Goal: Information Seeking & Learning: Learn about a topic

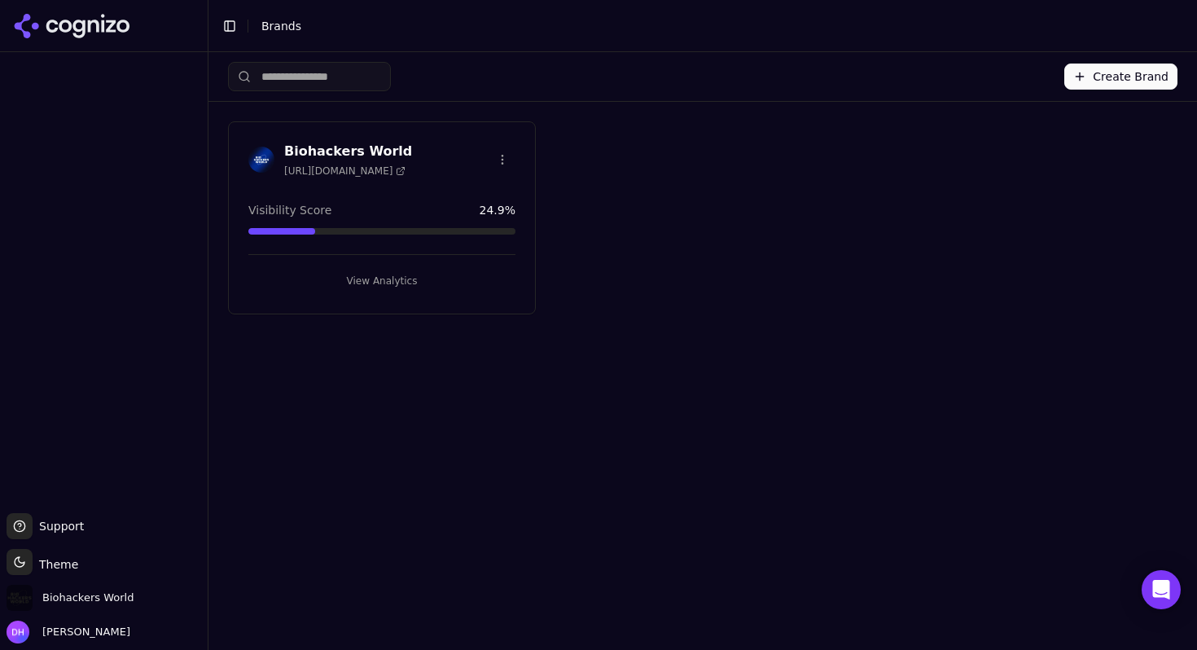
click at [378, 270] on button "View Analytics" at bounding box center [381, 281] width 267 height 26
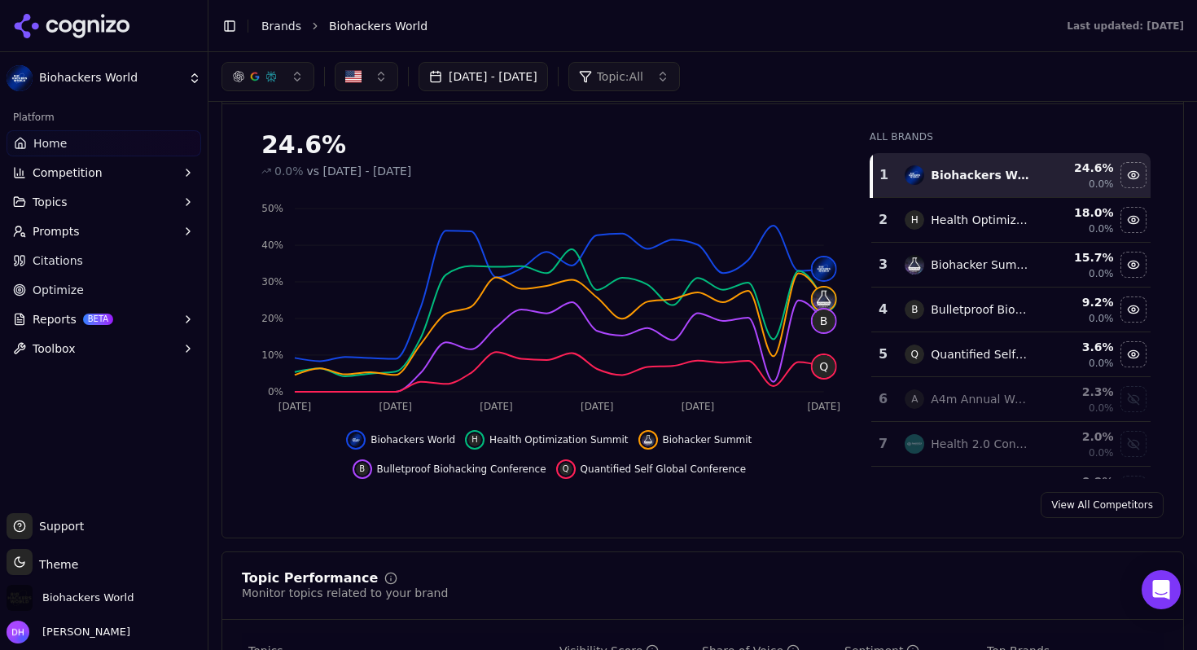
scroll to position [178, 0]
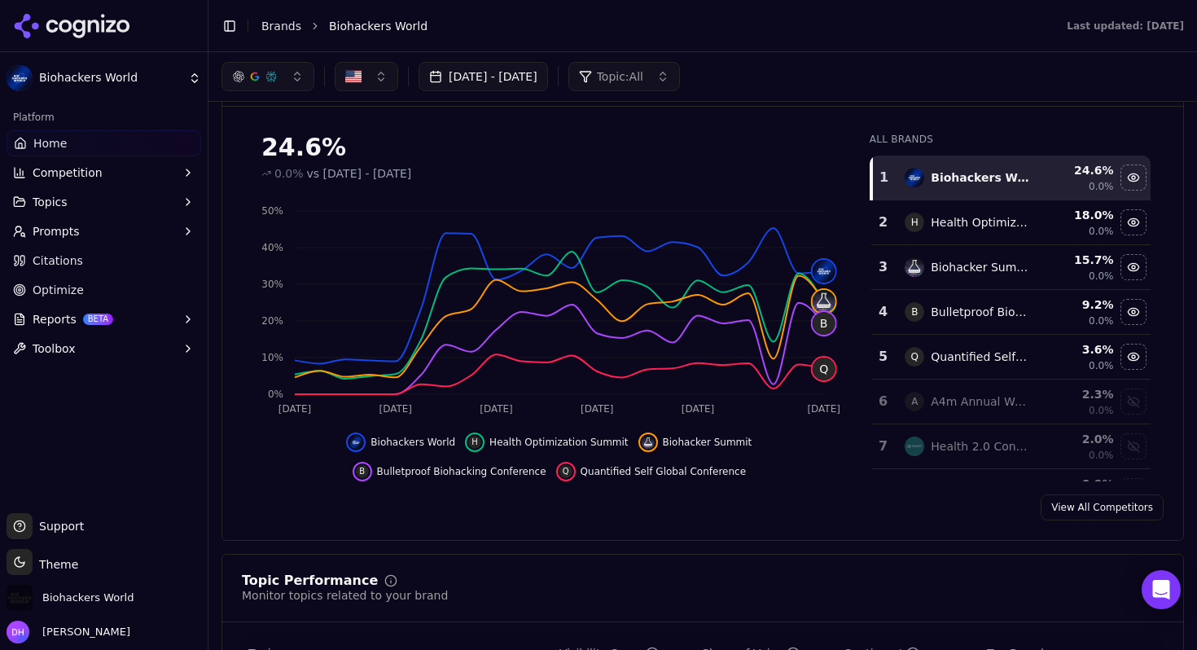
click at [953, 101] on div "[DATE] - [DATE] Topic: All" at bounding box center [703, 77] width 989 height 50
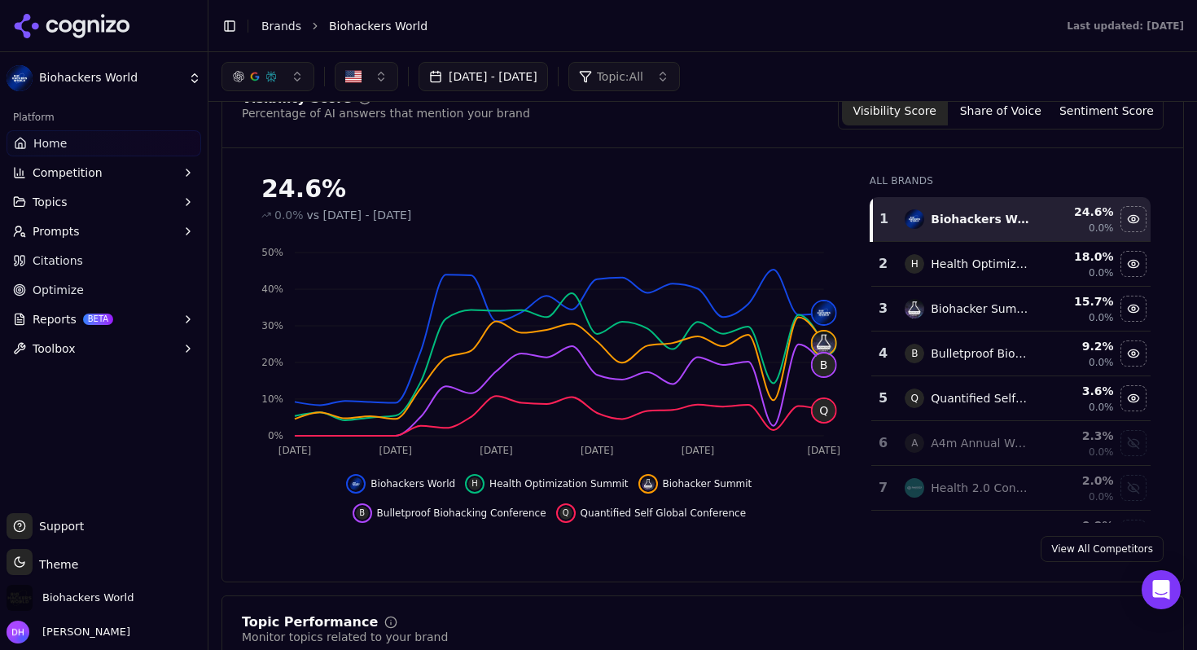
scroll to position [88, 0]
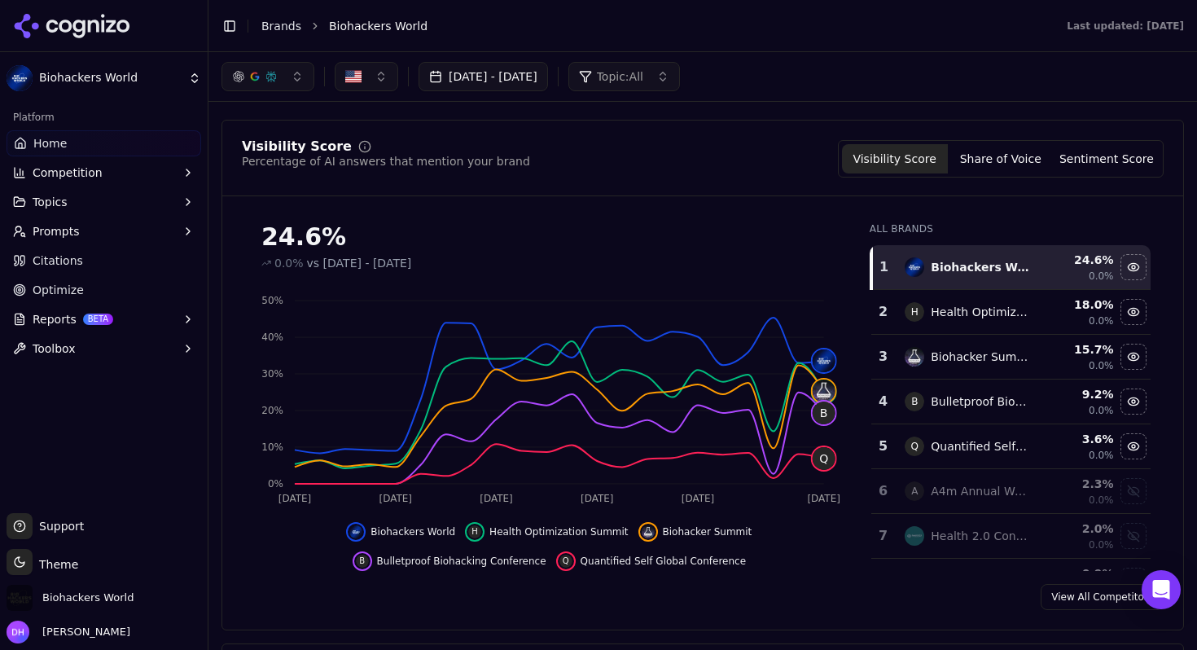
click at [548, 85] on button "[DATE] - [DATE]" at bounding box center [484, 76] width 130 height 29
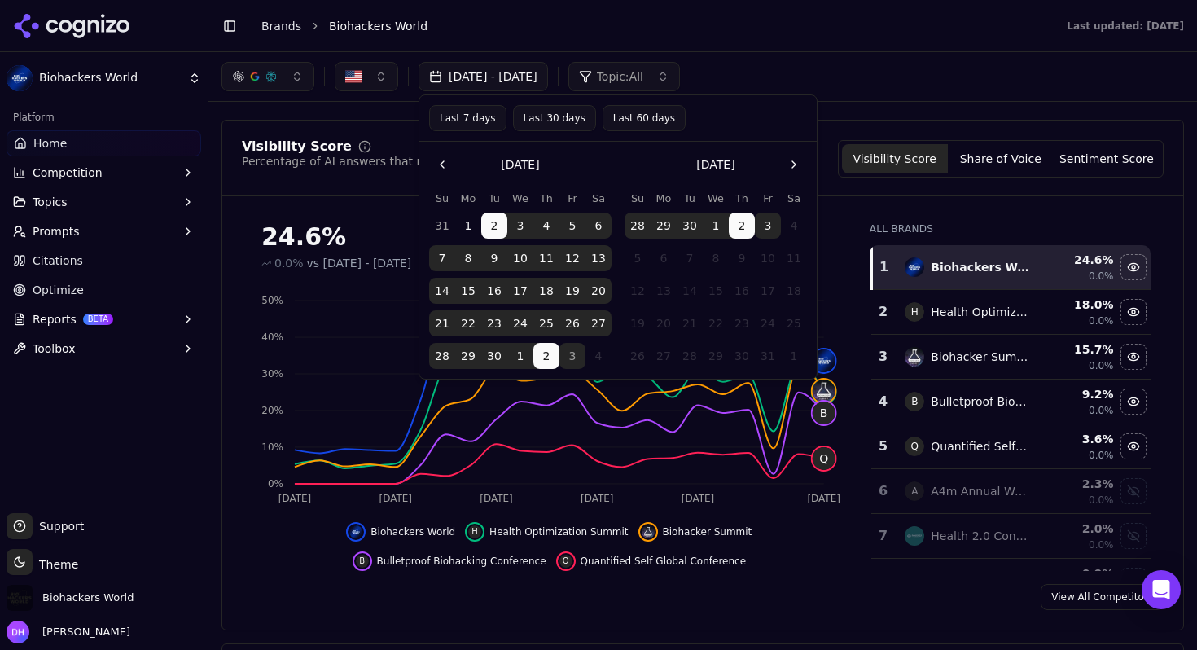
click at [570, 357] on button "3" at bounding box center [573, 356] width 26 height 26
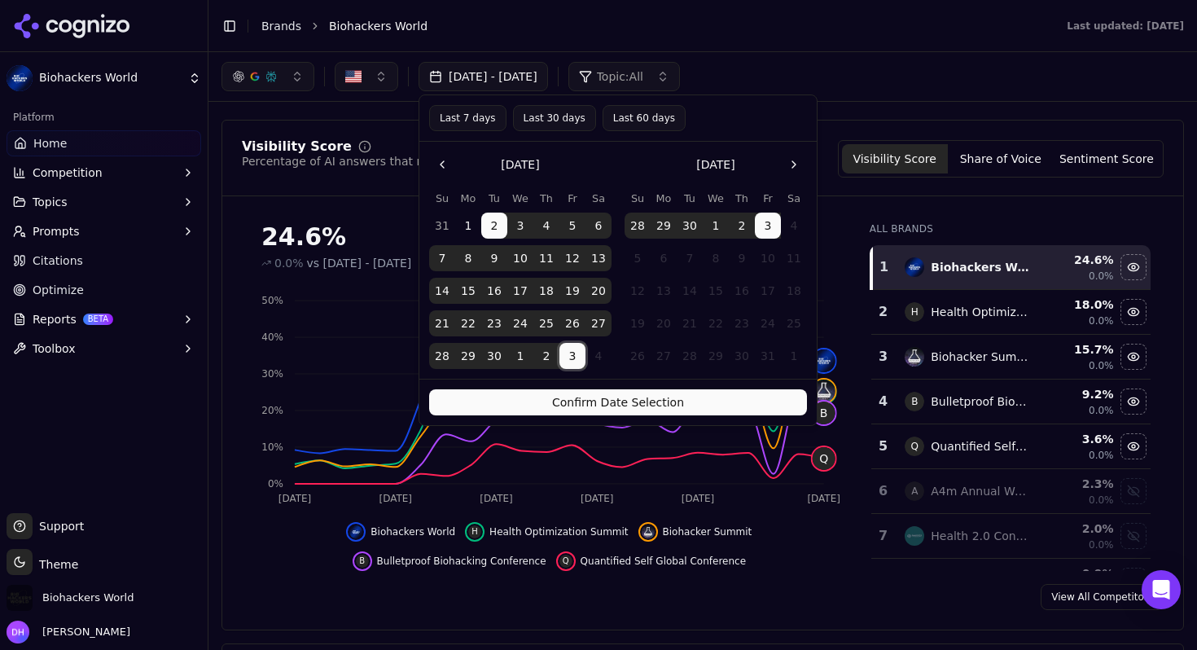
click at [630, 400] on button "Confirm Date Selection" at bounding box center [618, 402] width 378 height 26
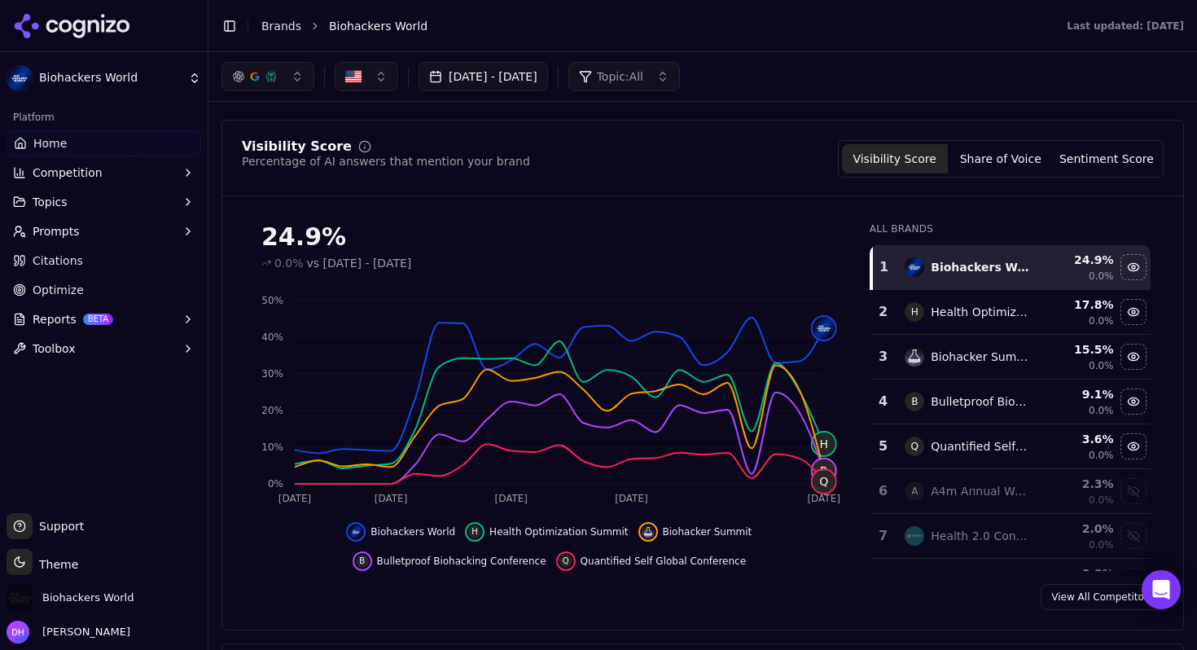
click at [995, 152] on button "Share of Voice" at bounding box center [1001, 158] width 106 height 29
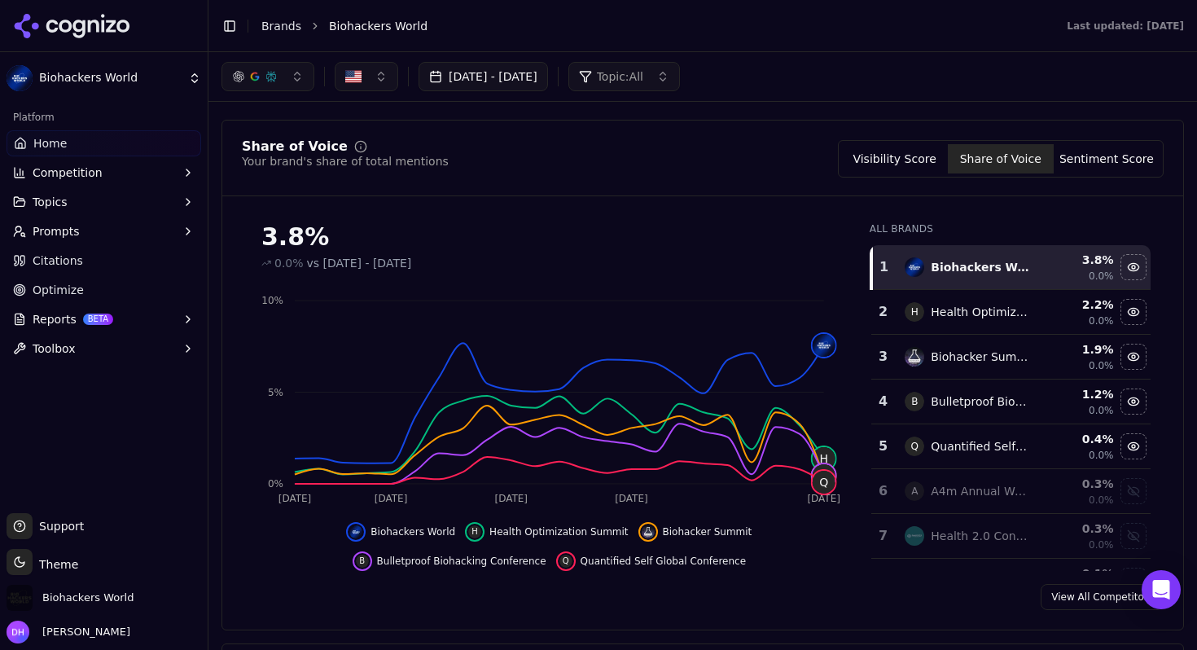
click at [1087, 155] on button "Sentiment Score" at bounding box center [1107, 158] width 106 height 29
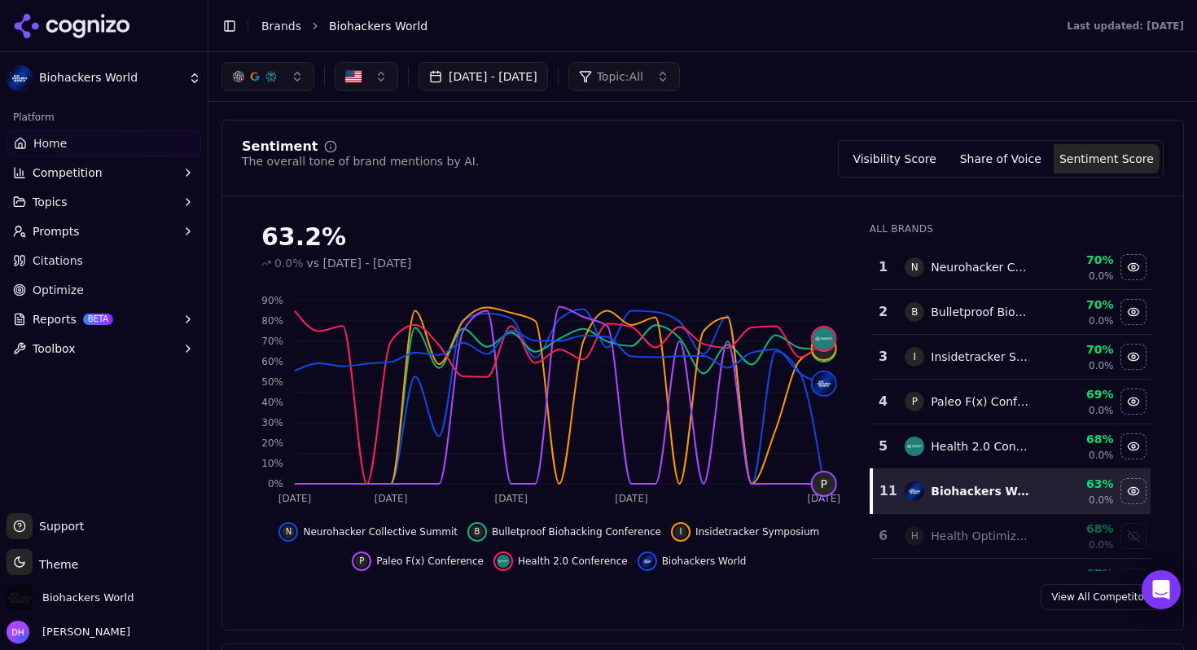
click at [875, 166] on button "Visibility Score" at bounding box center [895, 158] width 106 height 29
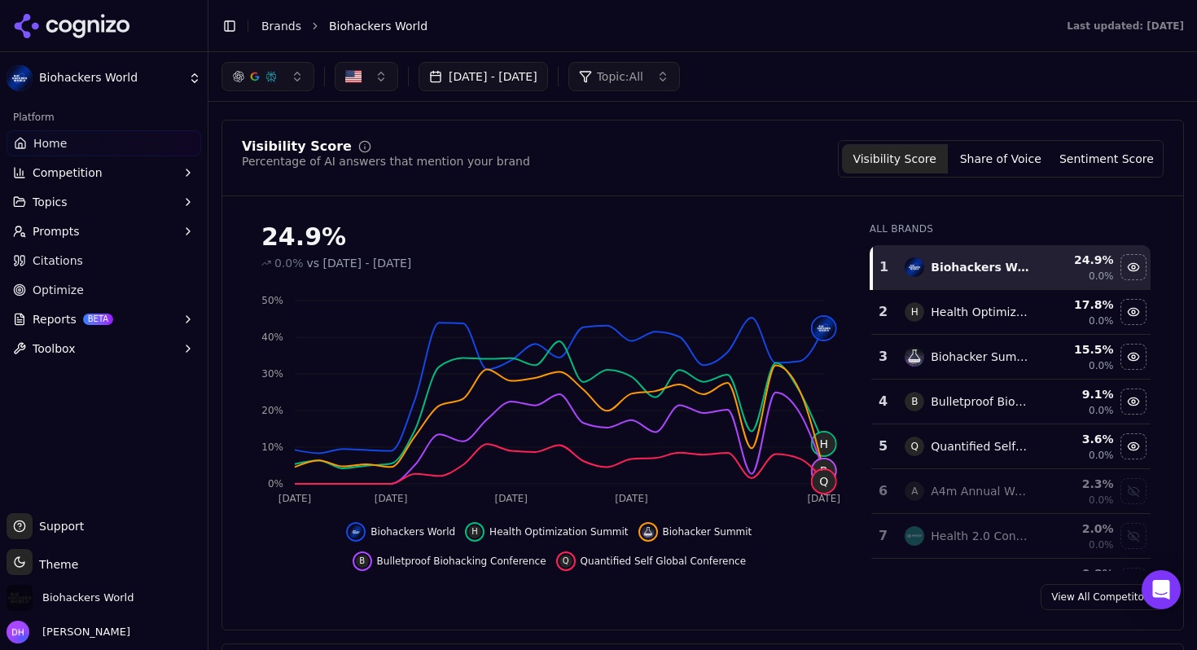
click at [1017, 99] on div "[DATE] - [DATE] Topic: All" at bounding box center [703, 76] width 989 height 49
click at [113, 199] on button "Topics" at bounding box center [104, 202] width 195 height 26
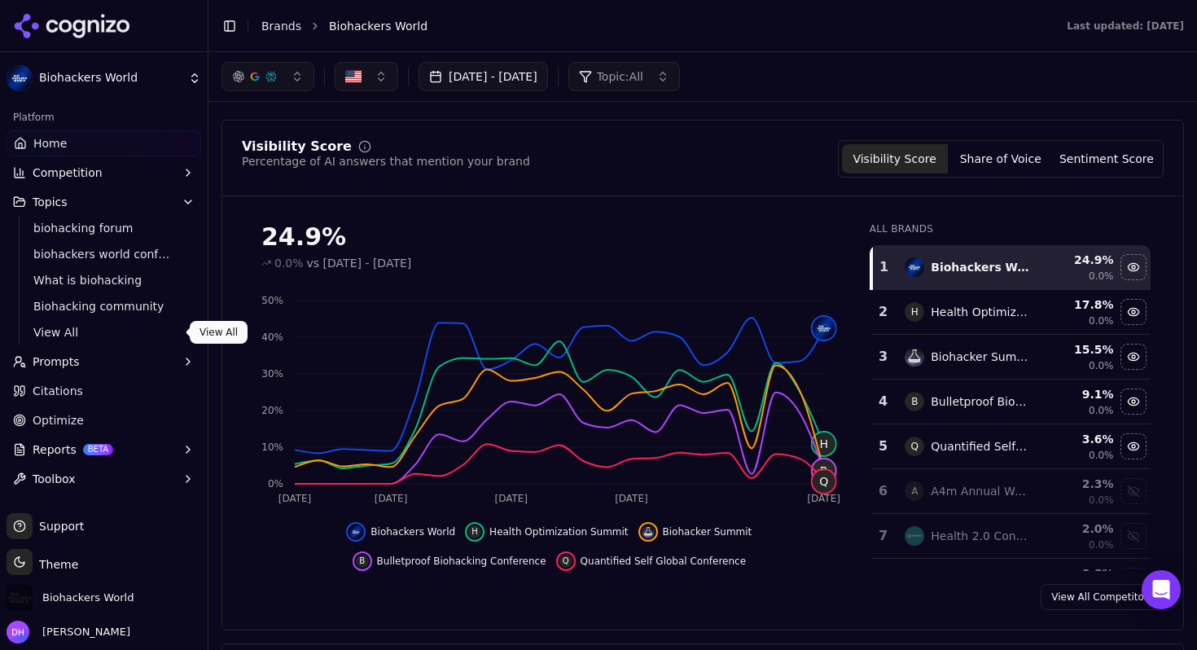
click at [94, 328] on span "View All" at bounding box center [104, 332] width 142 height 16
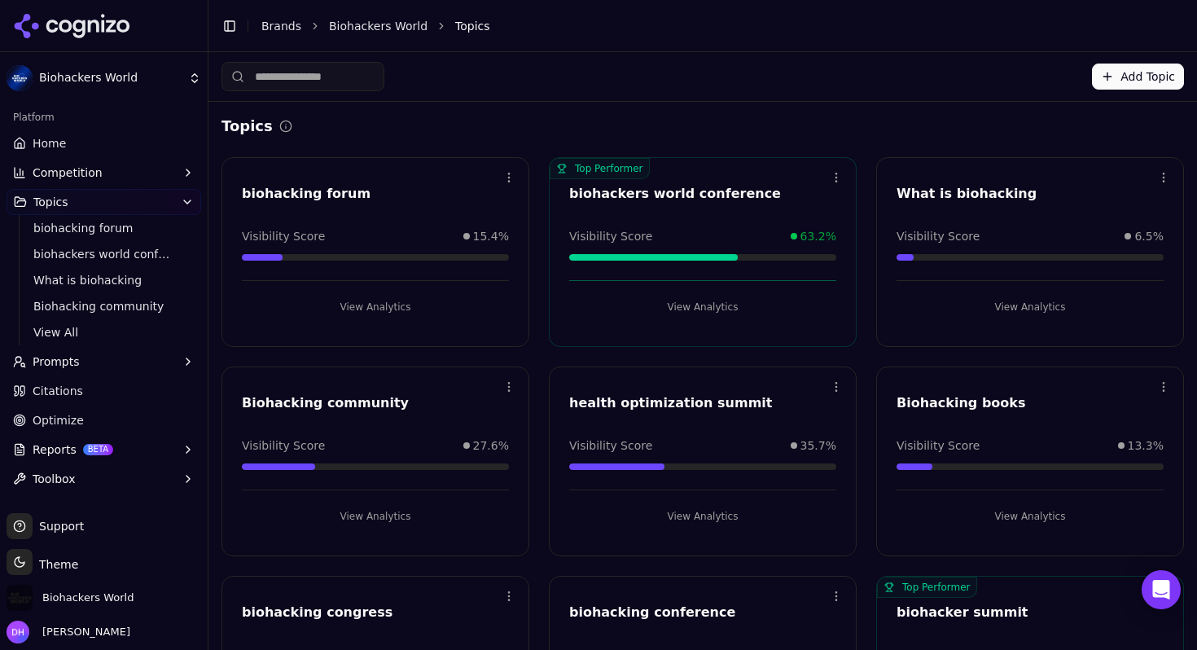
click at [1017, 297] on button "View Analytics" at bounding box center [1030, 307] width 267 height 26
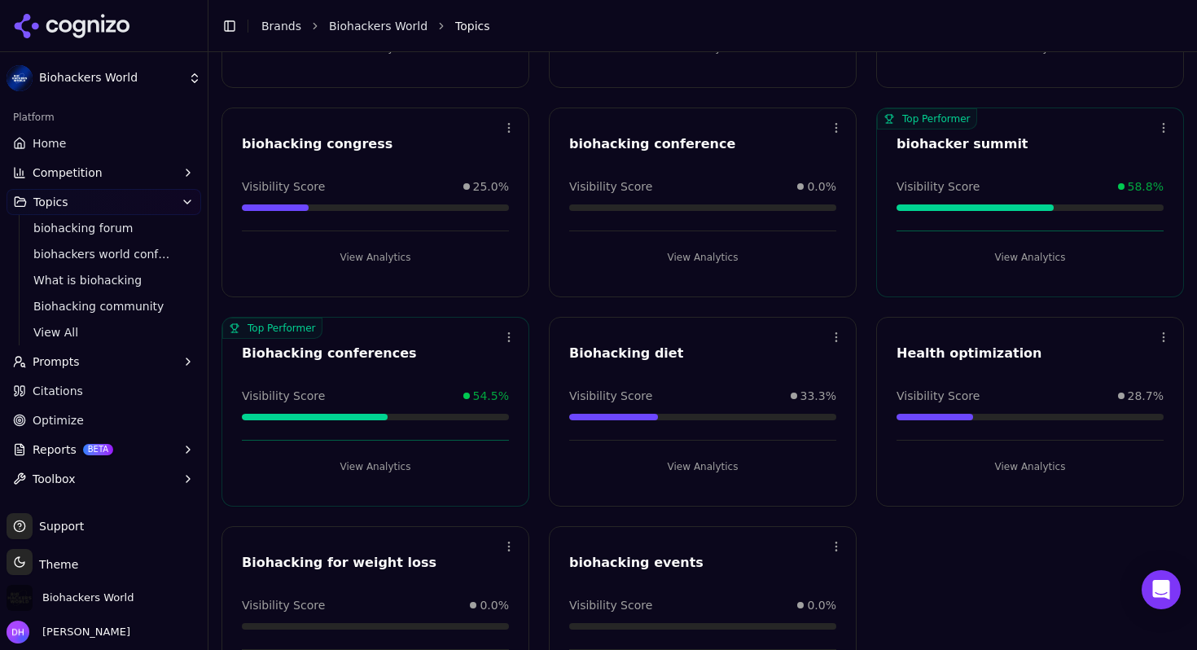
scroll to position [469, 0]
click at [704, 470] on button "View Analytics" at bounding box center [702, 466] width 267 height 26
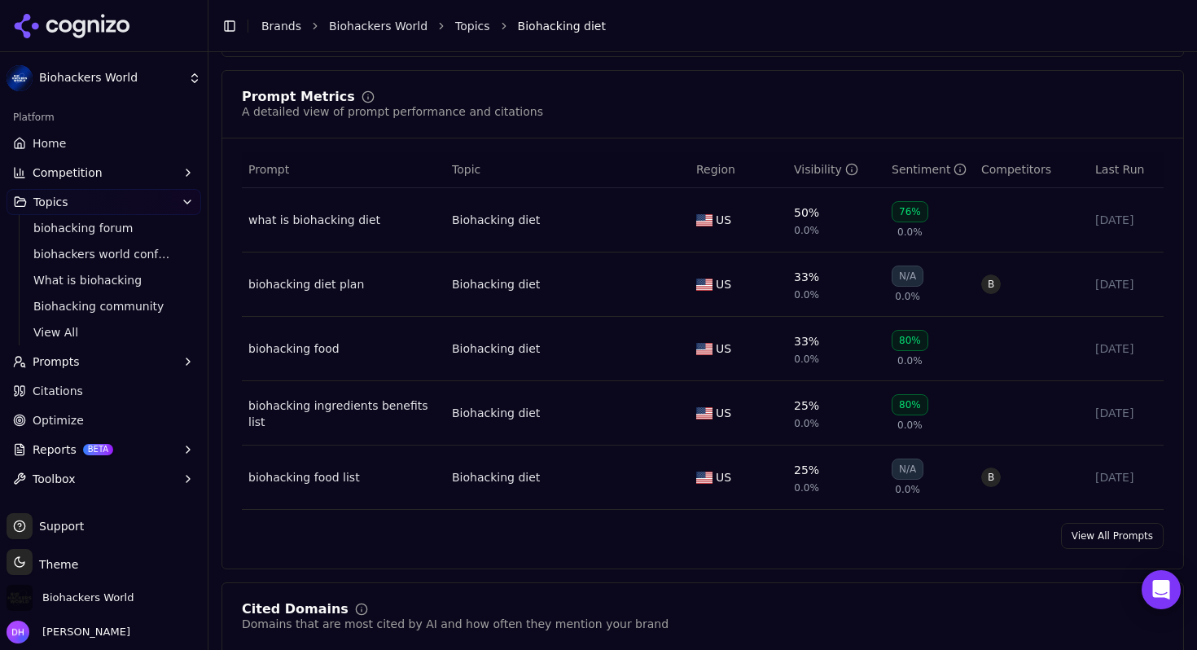
scroll to position [617, 0]
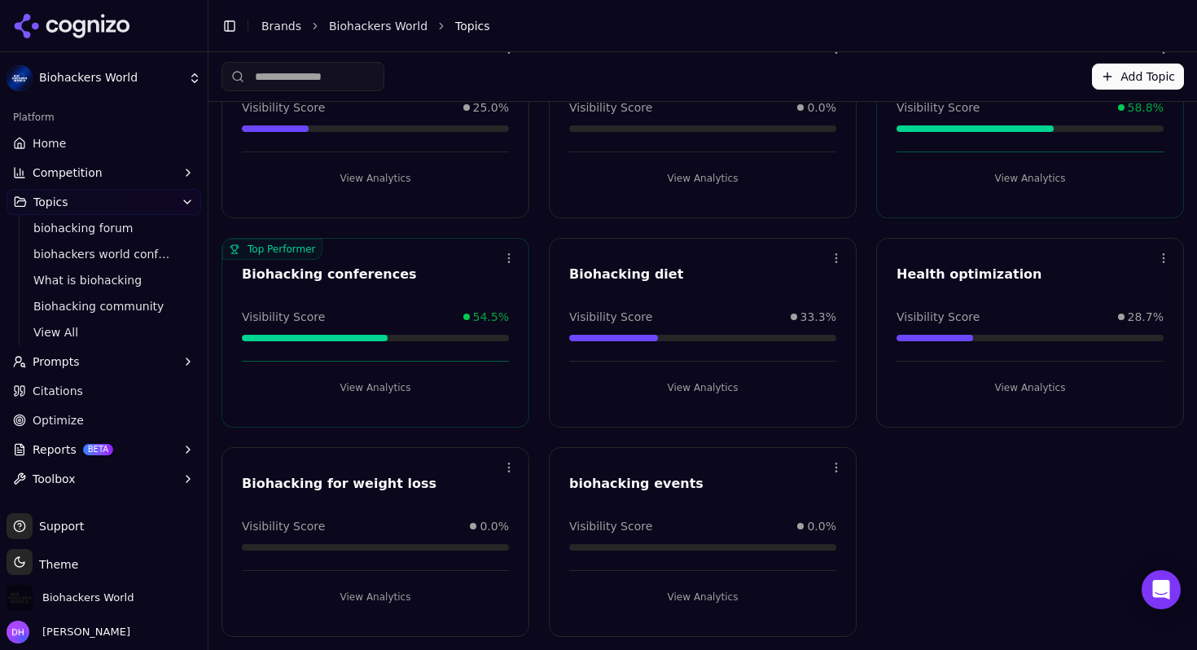
scroll to position [469, 0]
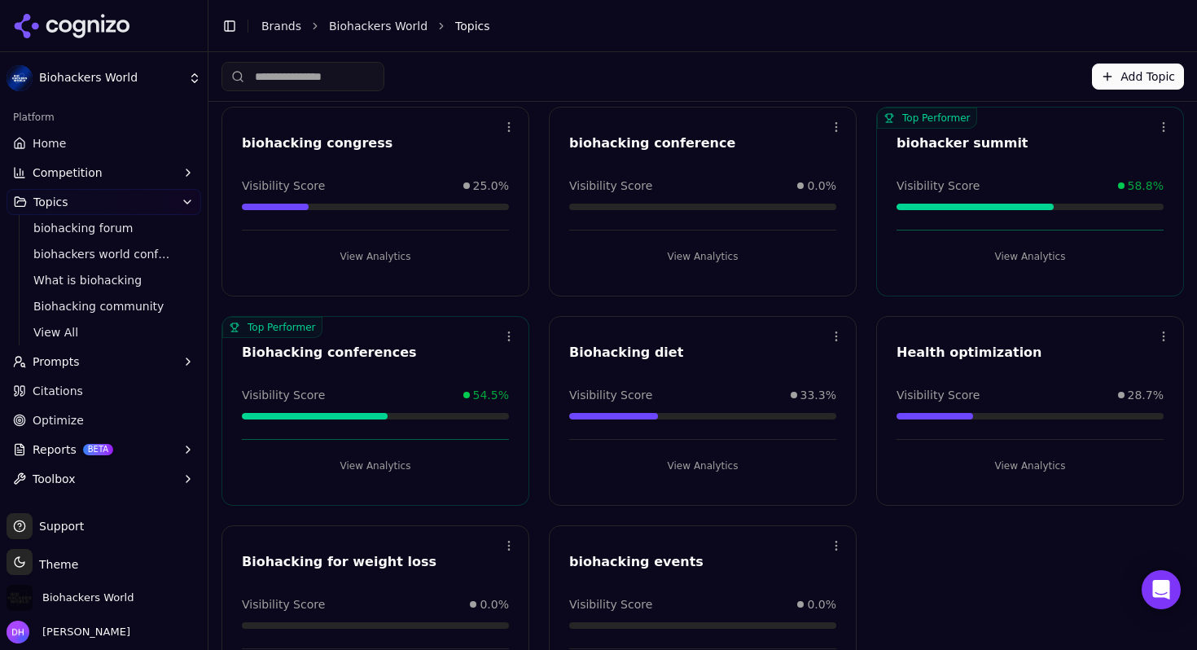
click at [122, 142] on link "Home" at bounding box center [104, 143] width 195 height 26
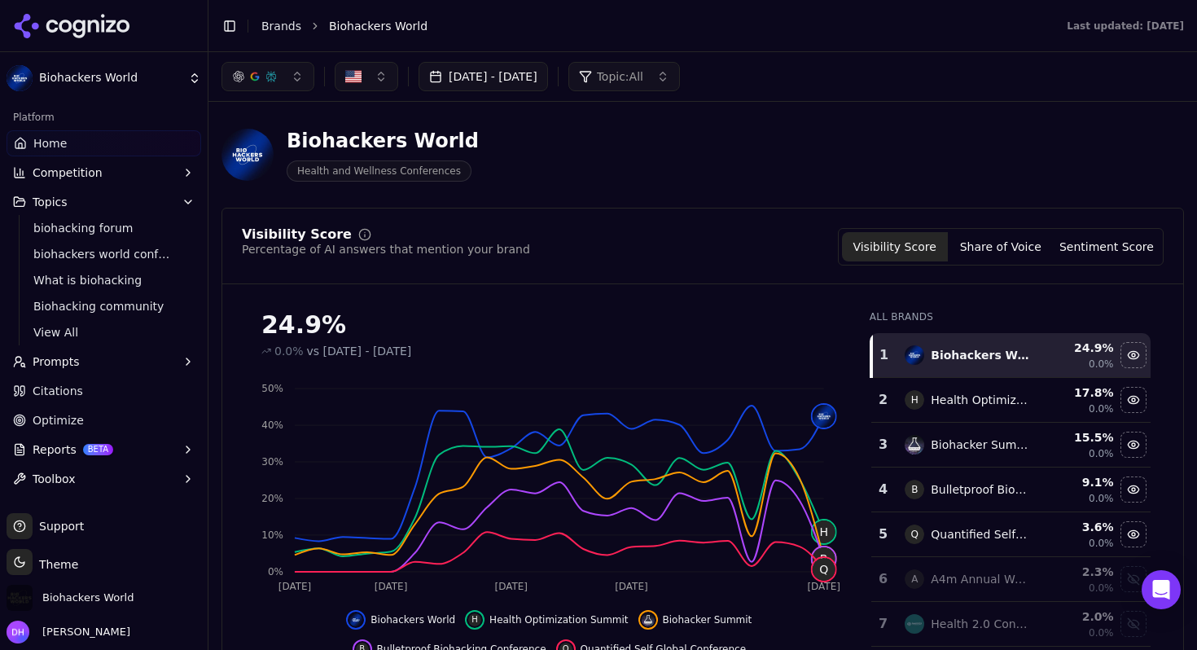
click at [108, 367] on button "Prompts" at bounding box center [104, 362] width 195 height 26
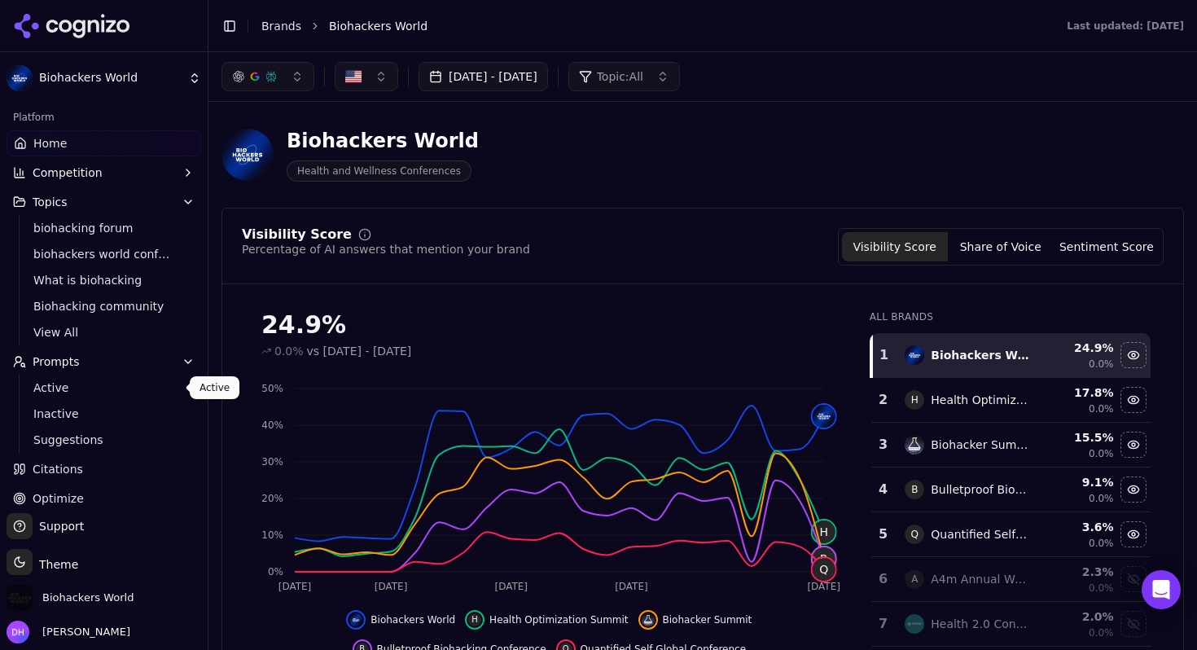
click at [116, 388] on span "Active" at bounding box center [104, 388] width 142 height 16
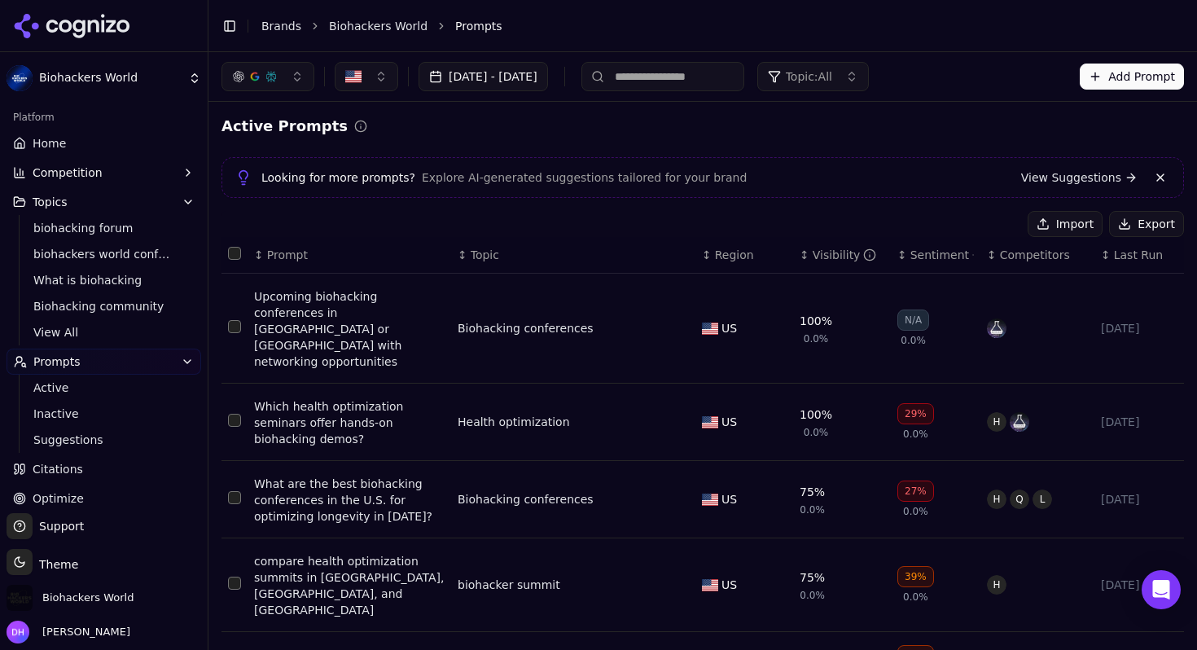
click at [827, 253] on div "Visibility" at bounding box center [845, 255] width 64 height 16
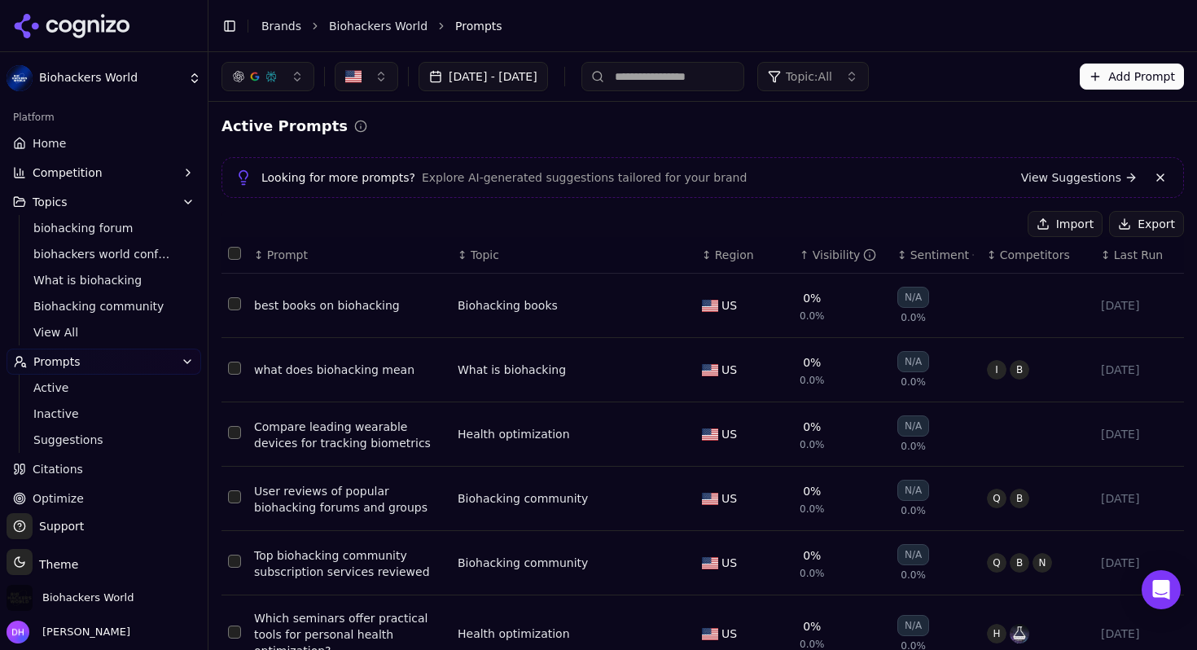
click at [816, 256] on div "Visibility" at bounding box center [845, 255] width 64 height 16
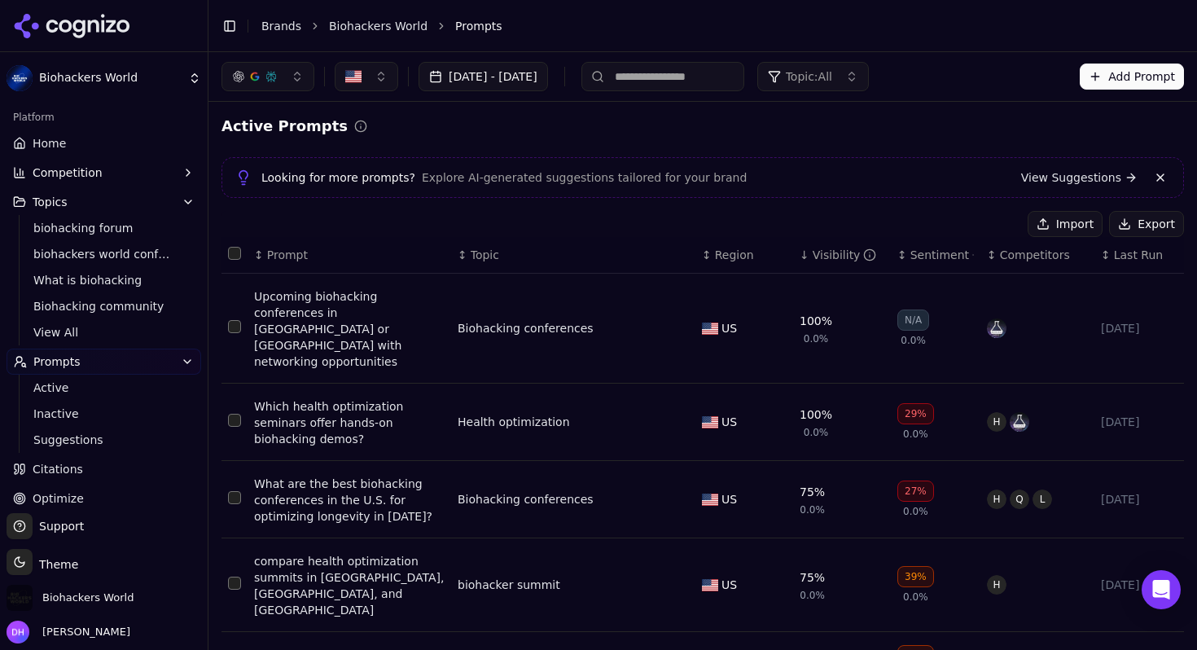
click at [921, 257] on div "Sentiment" at bounding box center [943, 255] width 64 height 16
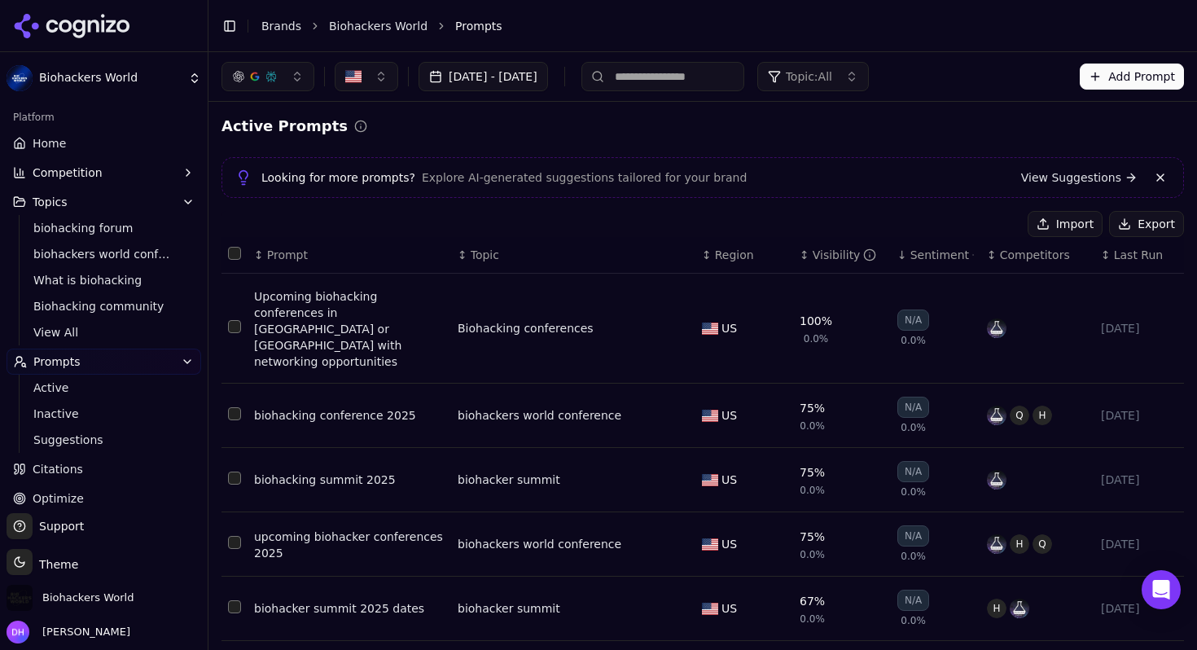
click at [921, 257] on div "Sentiment" at bounding box center [943, 255] width 64 height 16
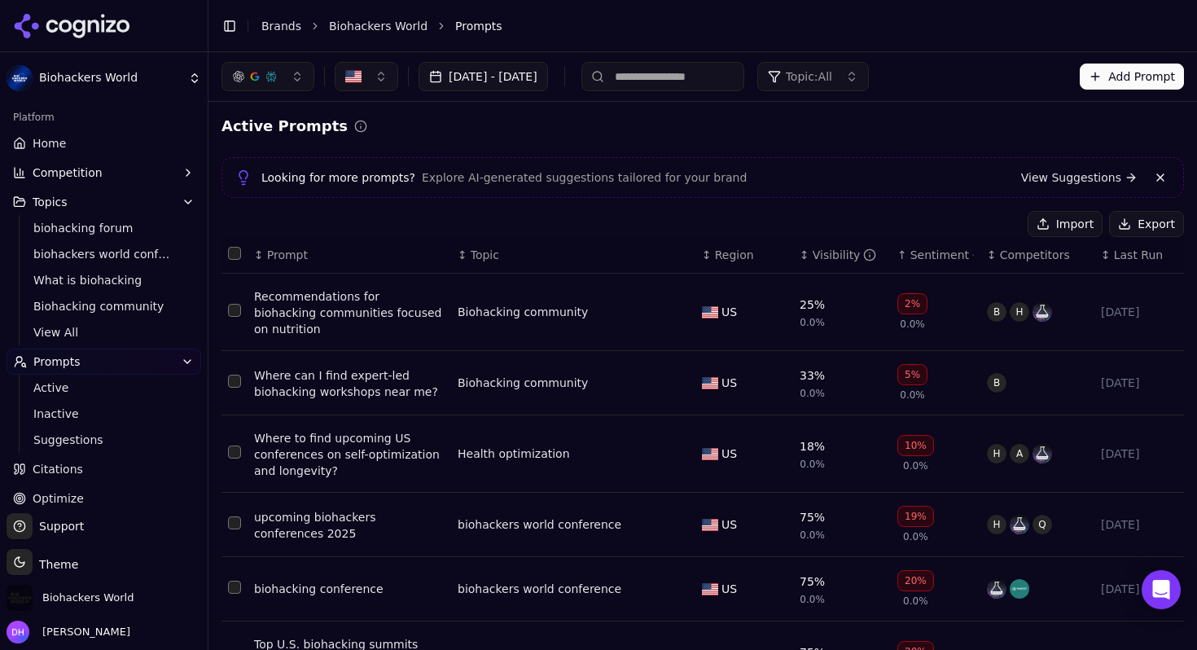
click at [921, 257] on div "Sentiment" at bounding box center [943, 255] width 64 height 16
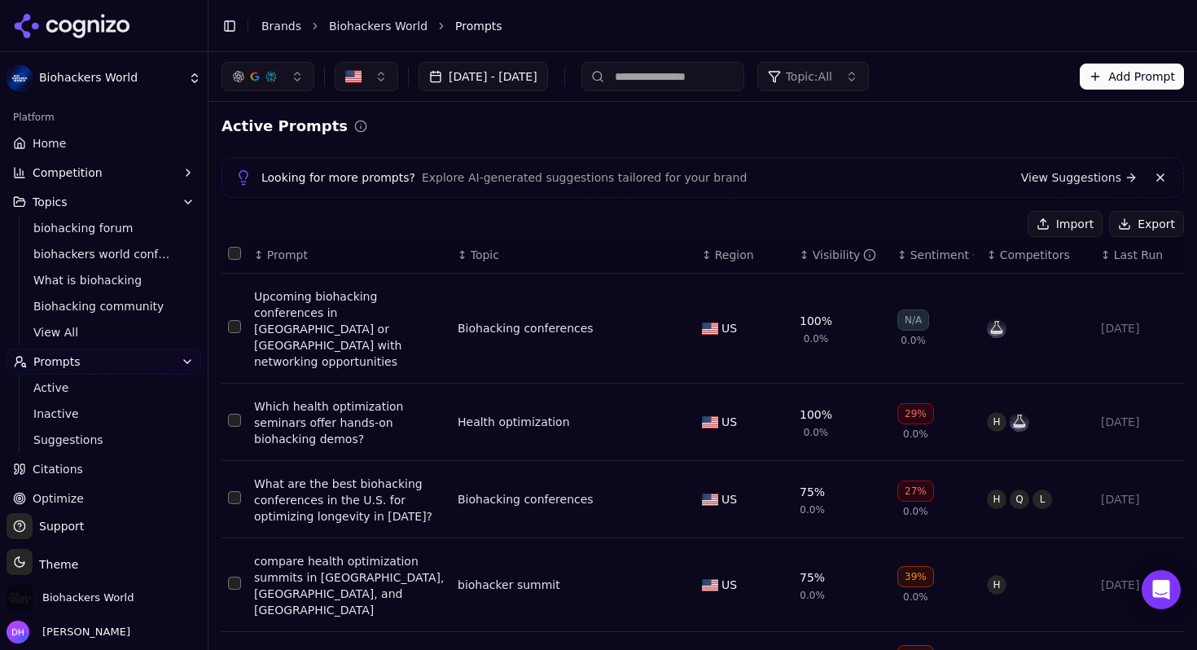
click at [921, 257] on div "Sentiment" at bounding box center [943, 255] width 64 height 16
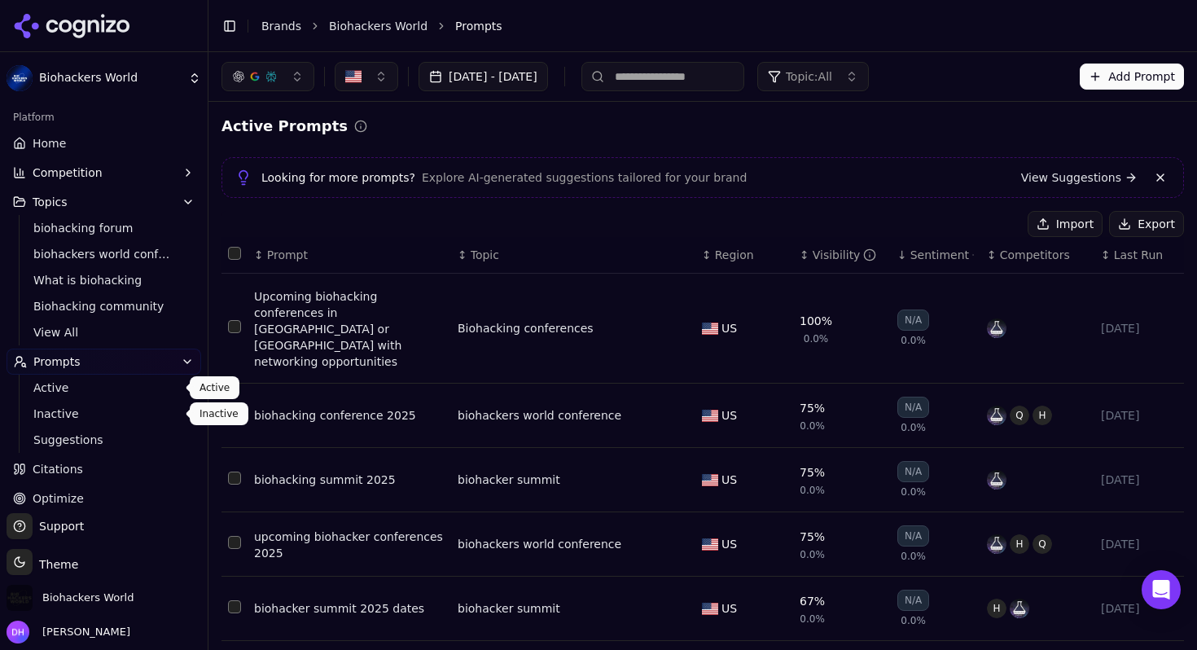
click at [72, 390] on span "Active" at bounding box center [104, 388] width 142 height 16
click at [92, 331] on span "View All" at bounding box center [104, 332] width 142 height 16
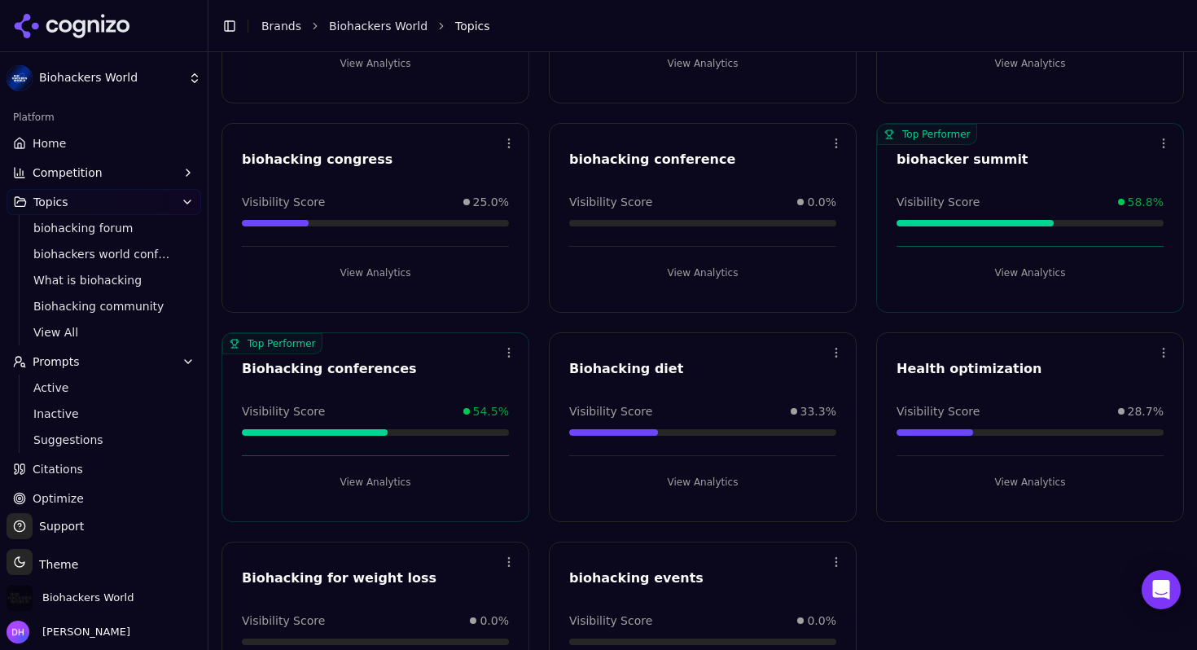
scroll to position [502, 0]
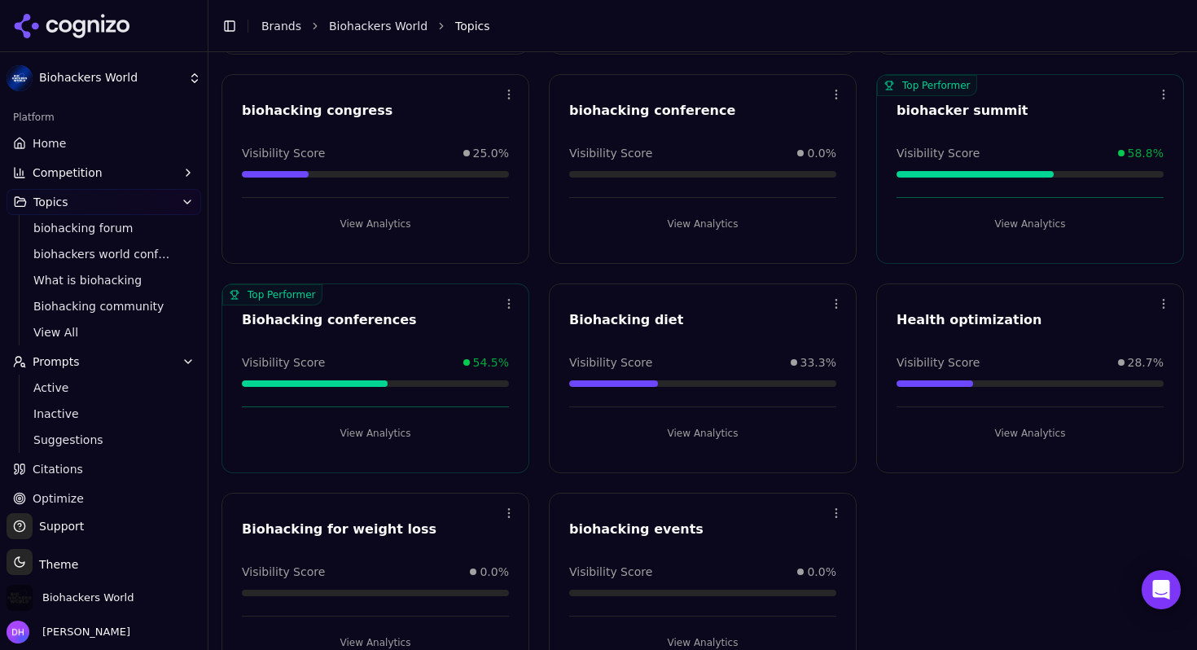
click at [407, 434] on button "View Analytics" at bounding box center [375, 433] width 267 height 26
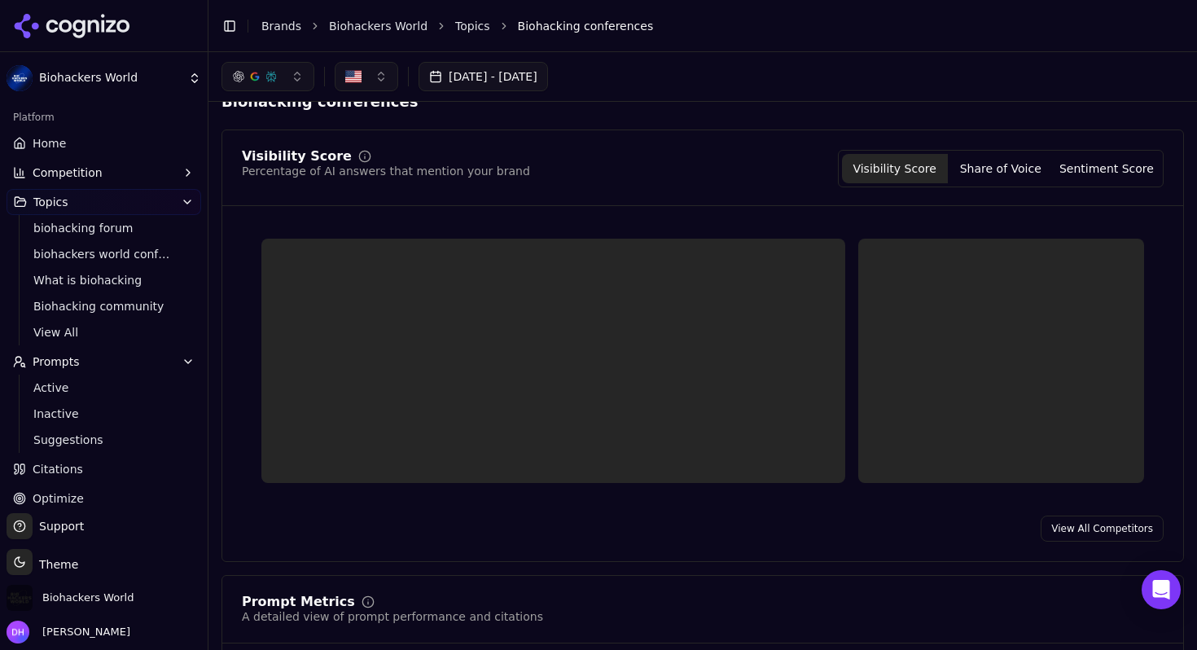
scroll to position [33, 0]
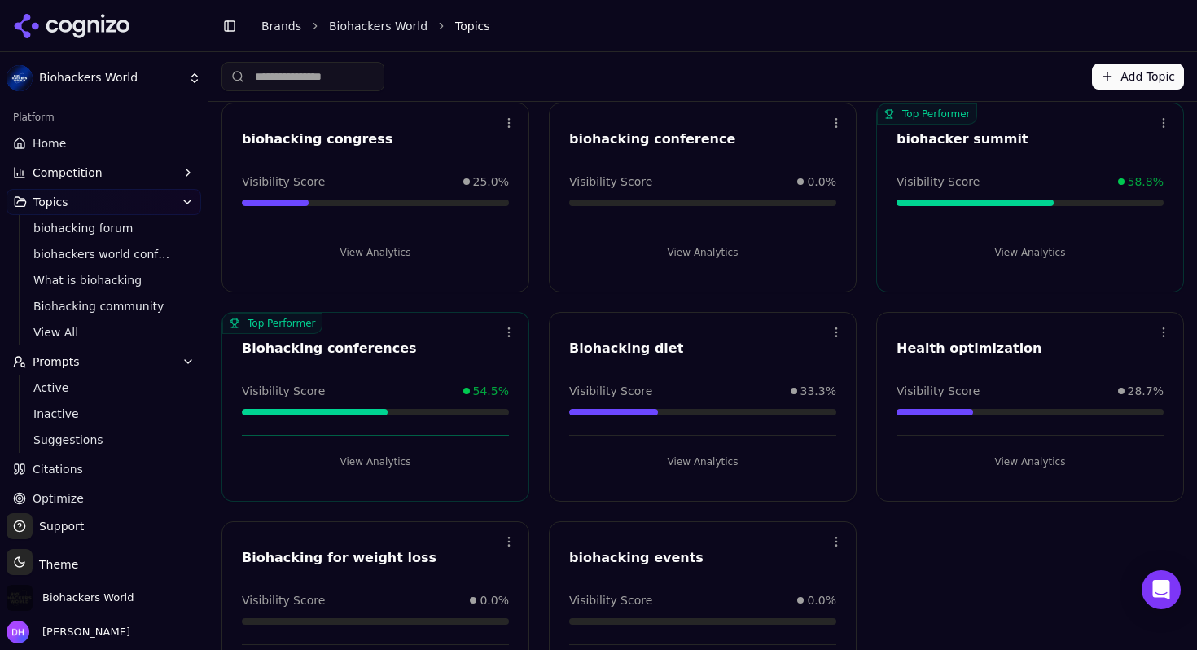
scroll to position [461, 0]
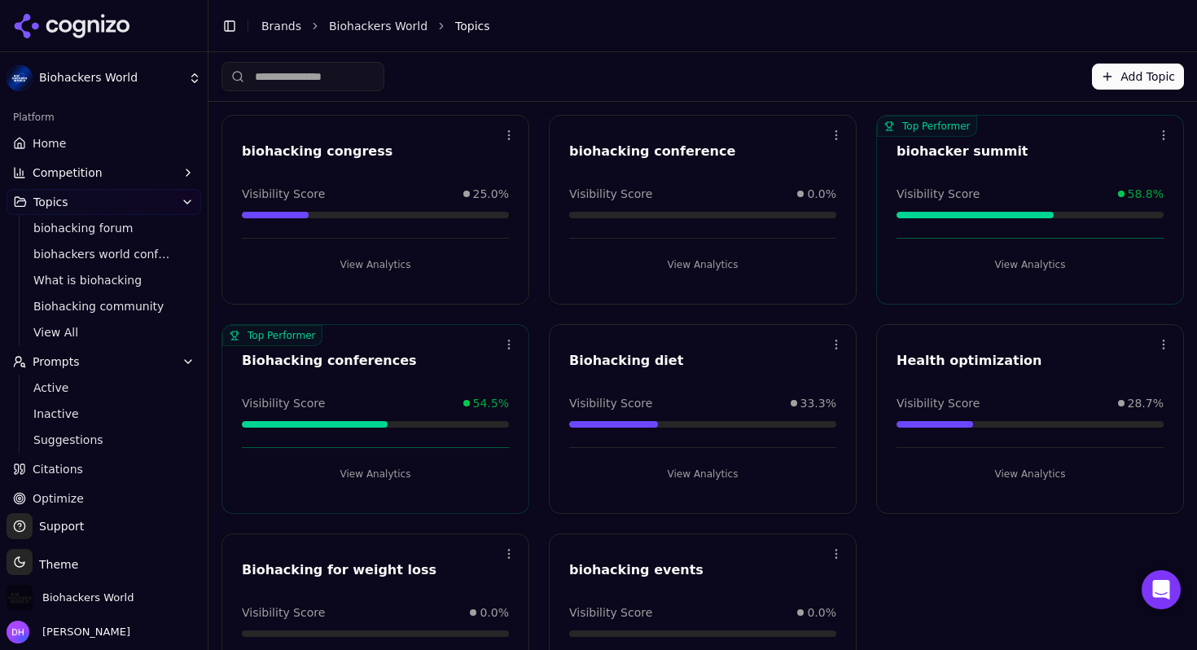
click at [997, 257] on button "View Analytics" at bounding box center [1030, 265] width 267 height 26
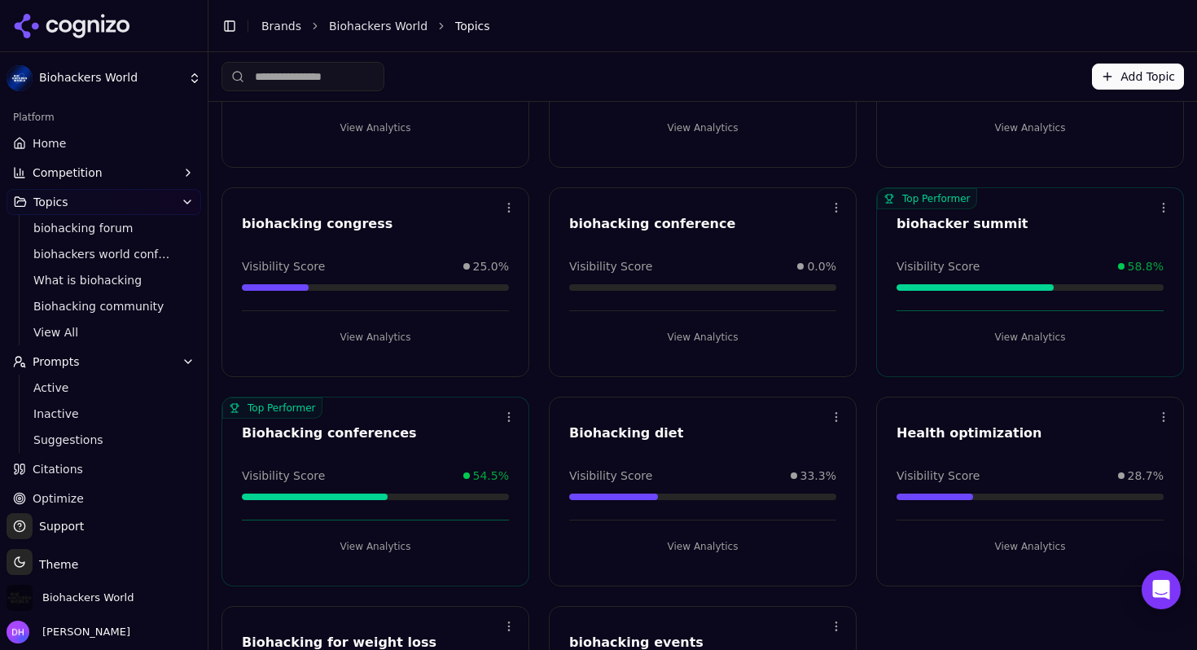
scroll to position [271, 0]
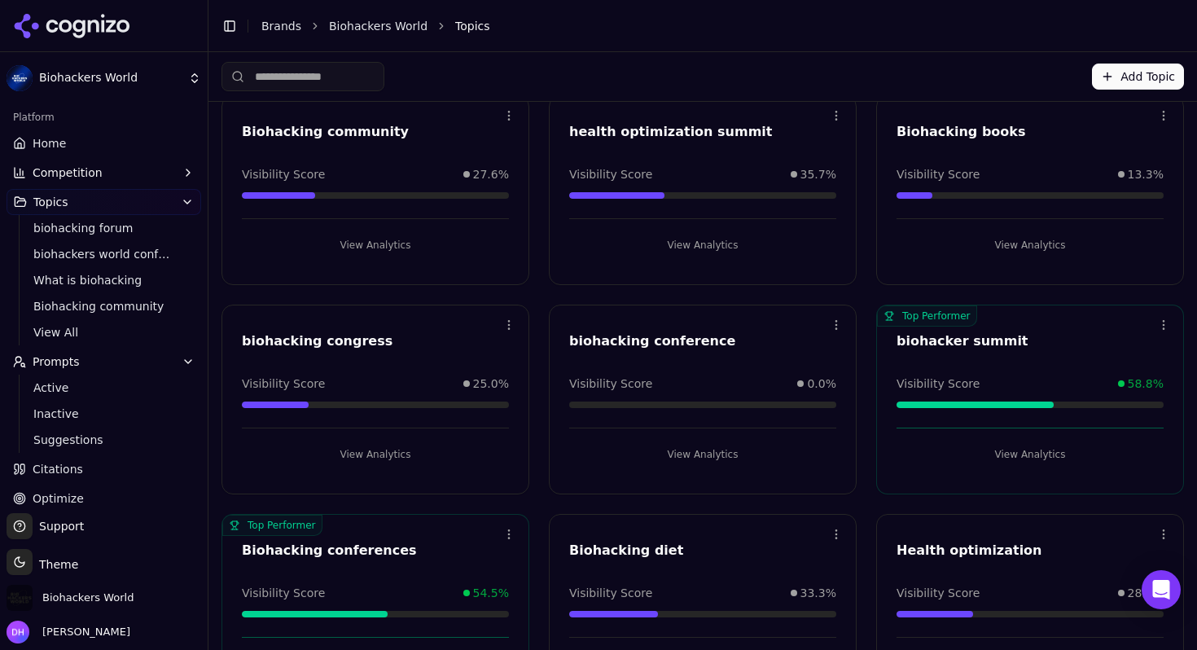
click at [362, 462] on button "View Analytics" at bounding box center [375, 454] width 267 height 26
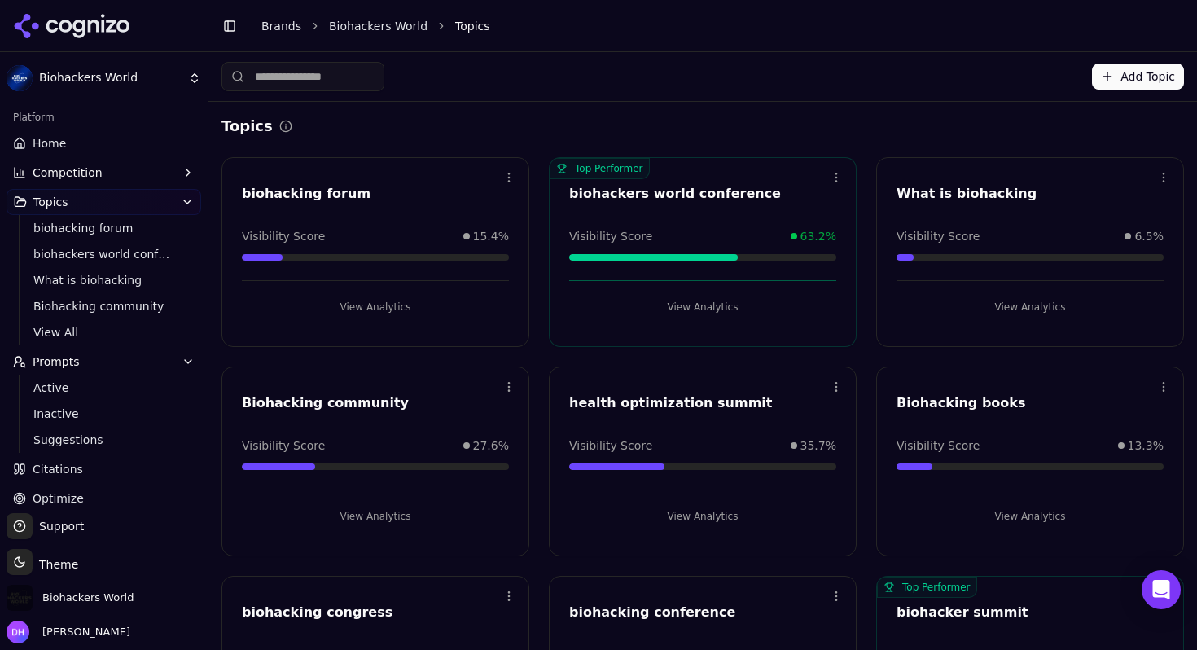
click at [651, 317] on button "View Analytics" at bounding box center [702, 307] width 267 height 26
click at [388, 308] on button "View Analytics" at bounding box center [375, 307] width 267 height 26
click at [419, 519] on button "View Analytics" at bounding box center [375, 516] width 267 height 26
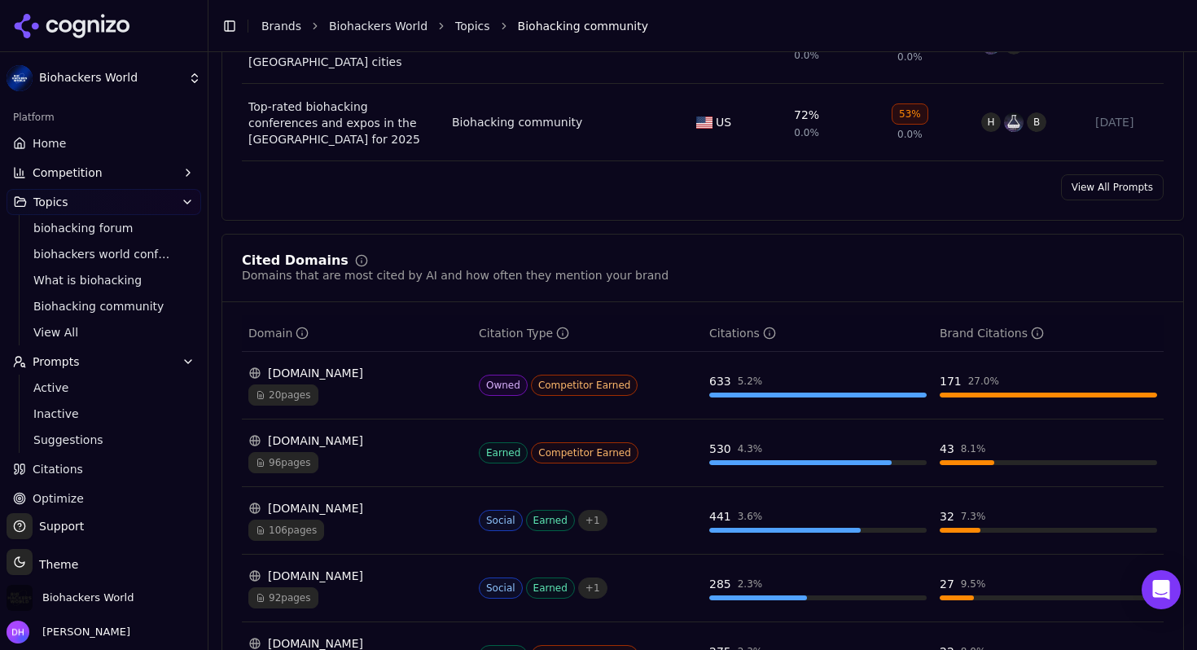
scroll to position [1049, 0]
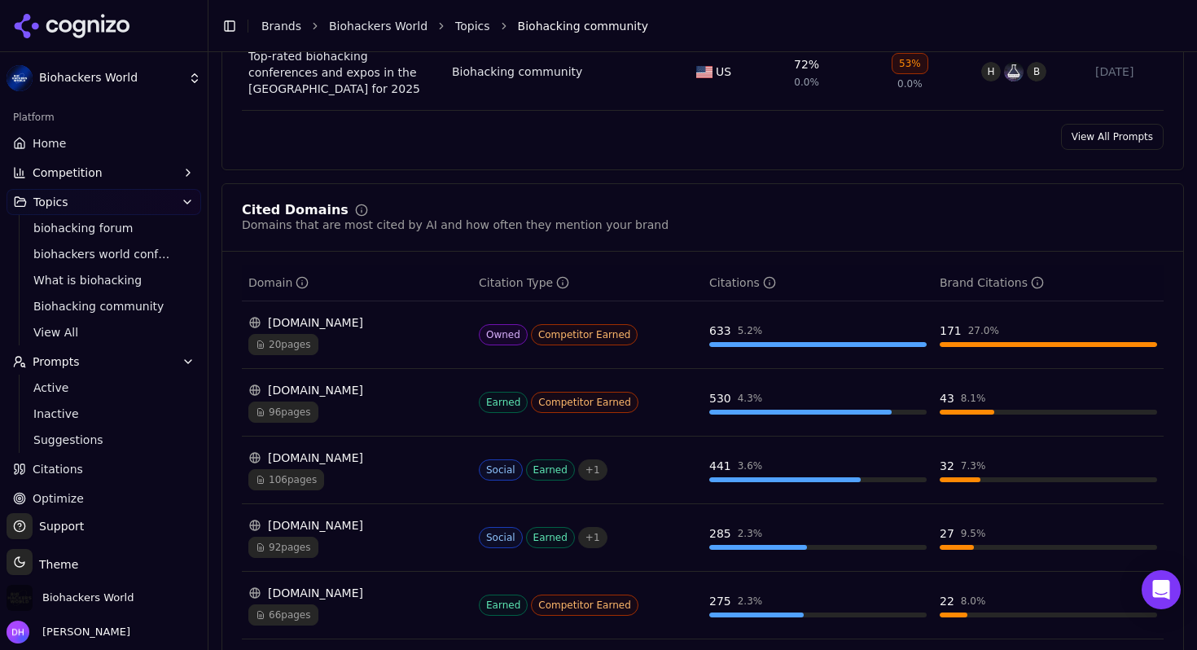
click at [302, 334] on span "20 pages" at bounding box center [283, 344] width 70 height 21
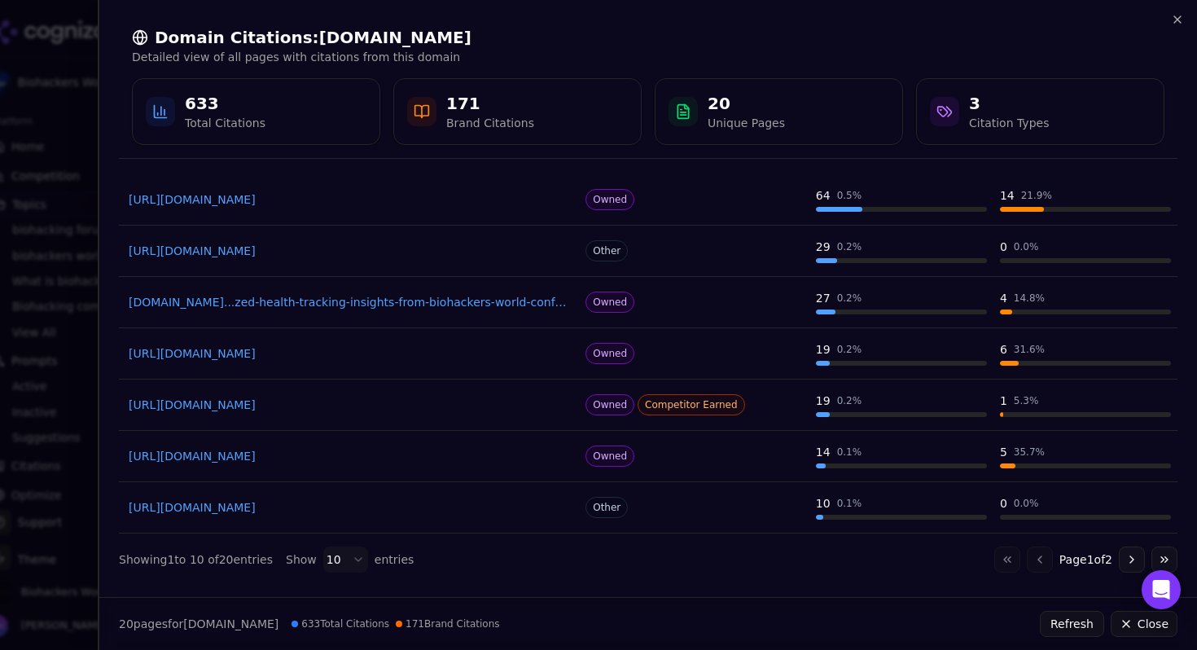
scroll to position [245, 0]
click at [353, 560] on body "Biohackers World Platform Home Competition Topics biohacking forum biohackers w…" at bounding box center [598, 325] width 1197 height 650
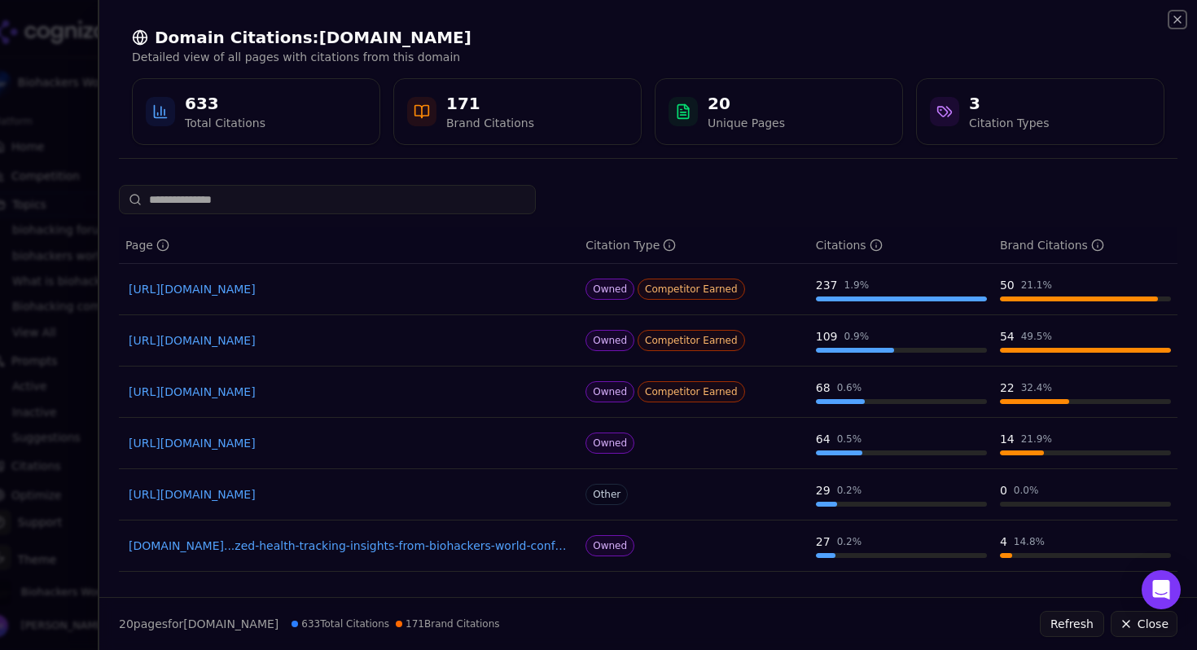
click at [1181, 15] on icon "button" at bounding box center [1177, 19] width 13 height 13
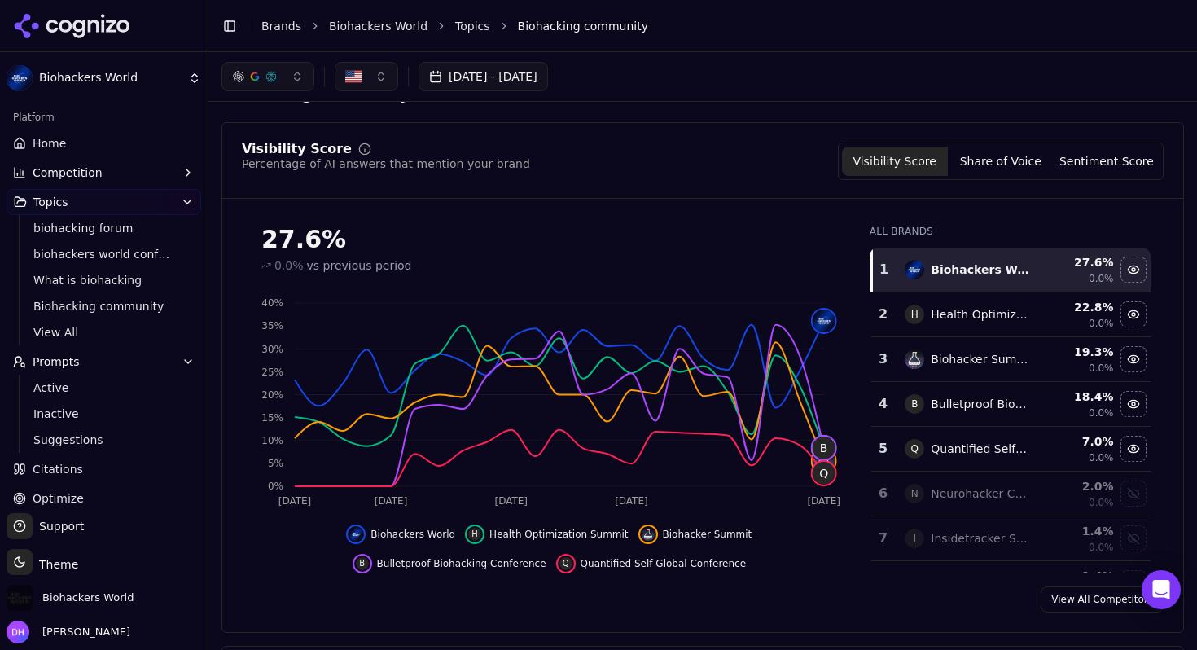
scroll to position [2, 0]
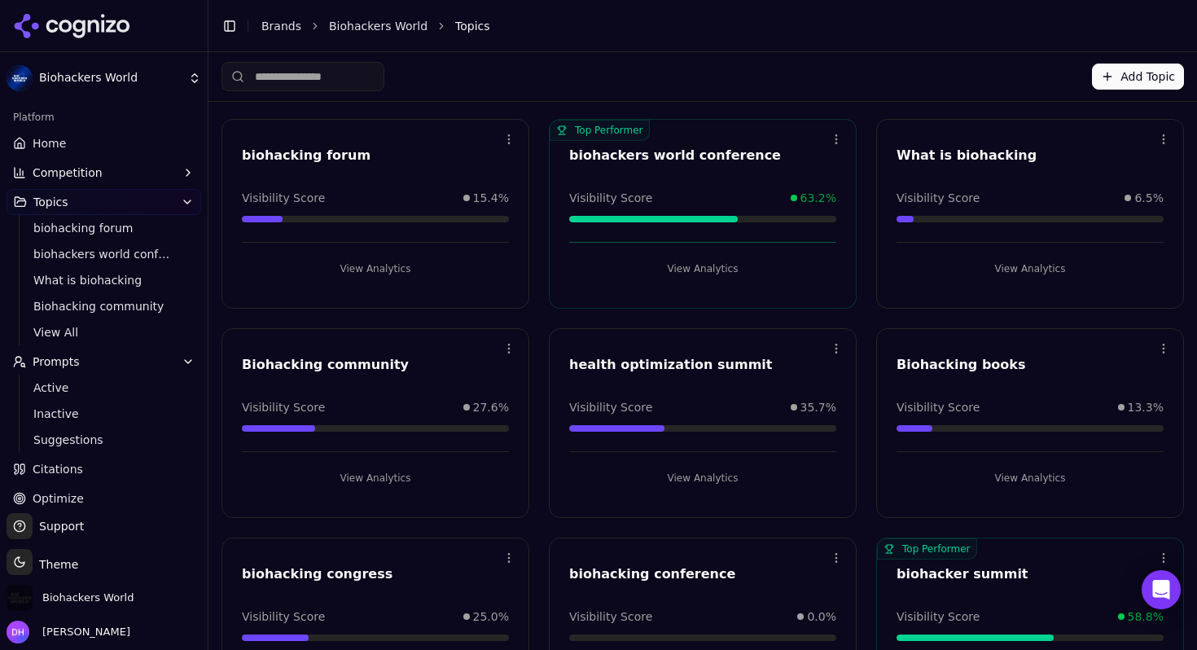
scroll to position [46, 0]
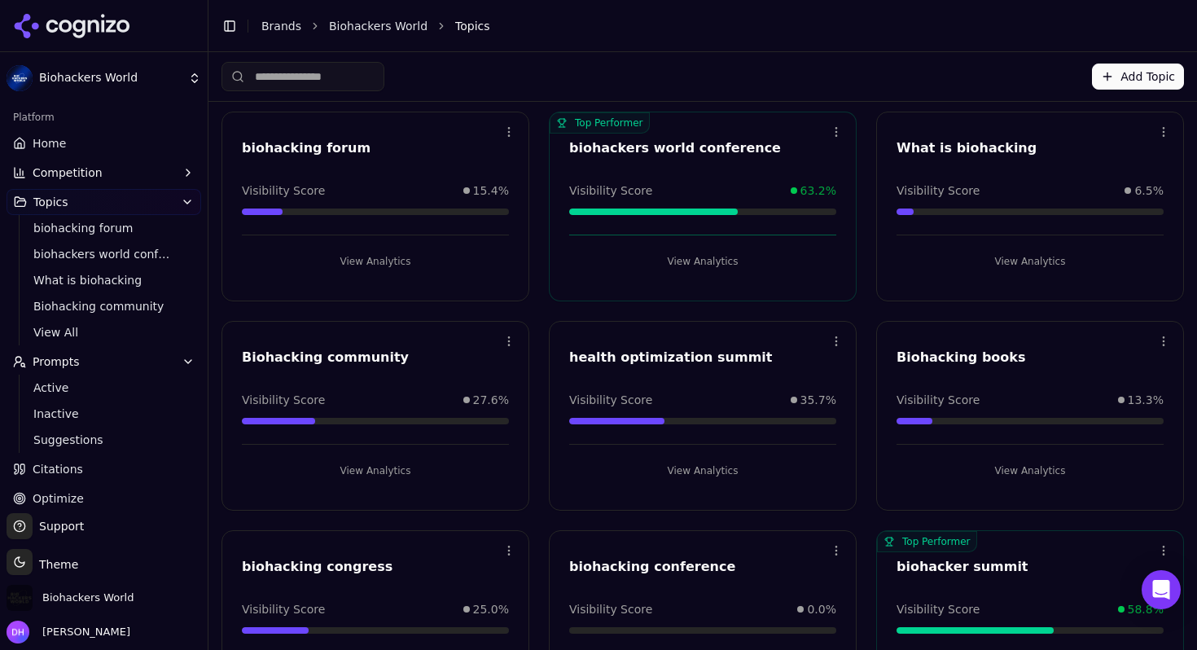
click at [689, 478] on button "View Analytics" at bounding box center [702, 471] width 267 height 26
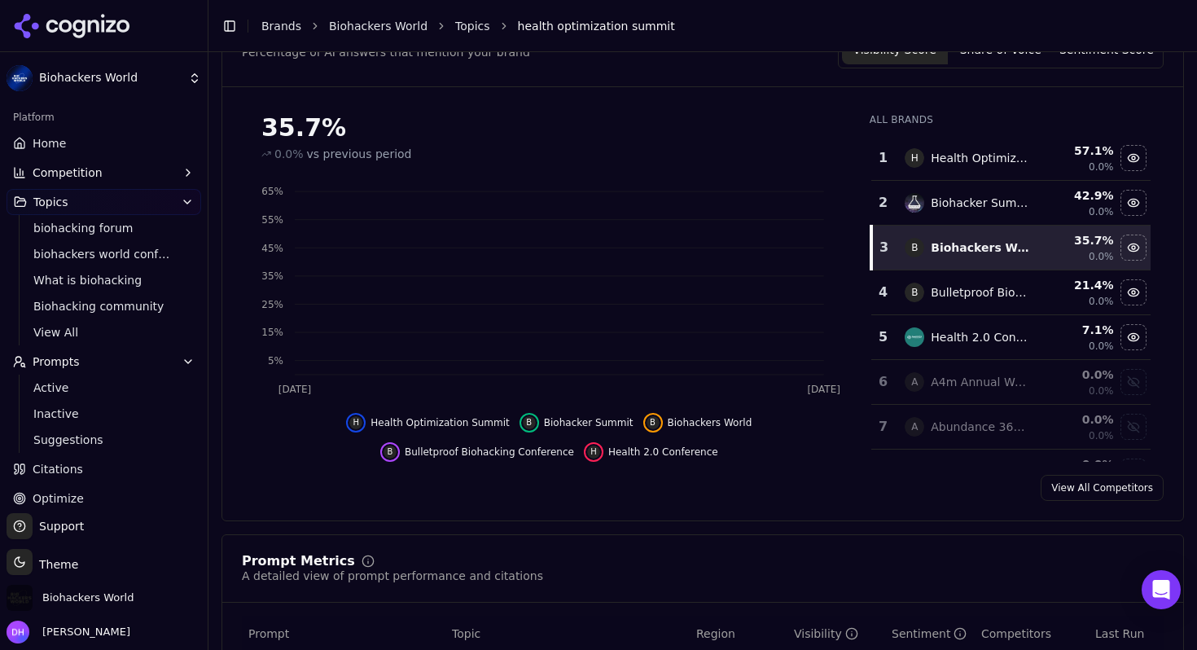
scroll to position [225, 0]
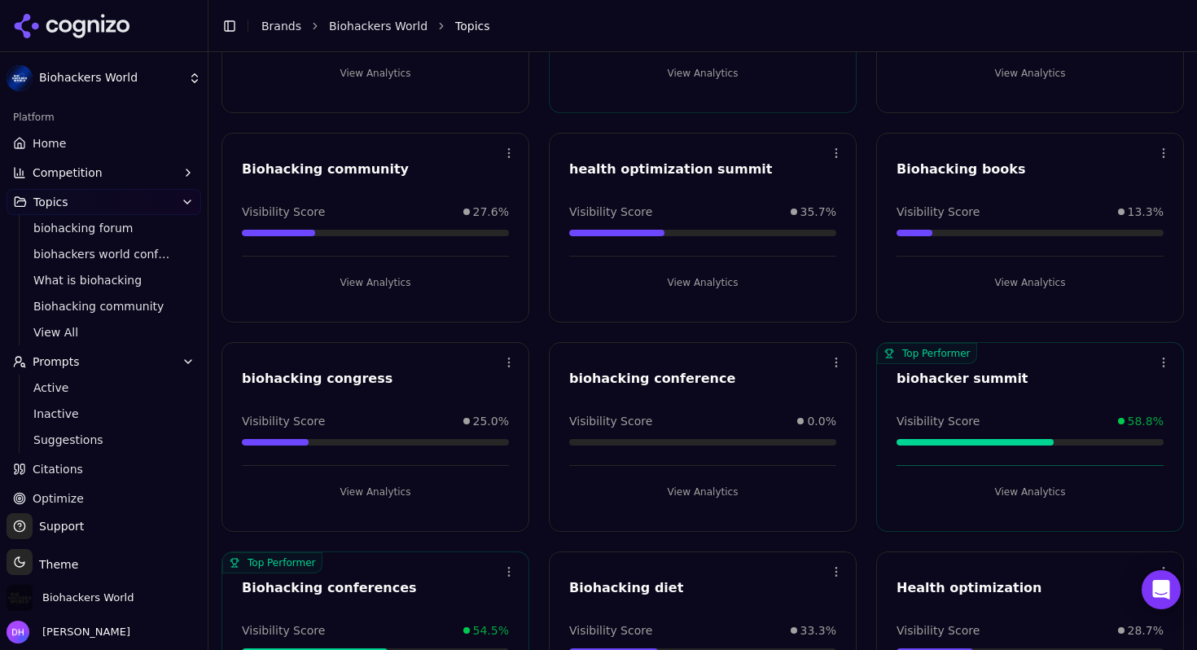
scroll to position [247, 0]
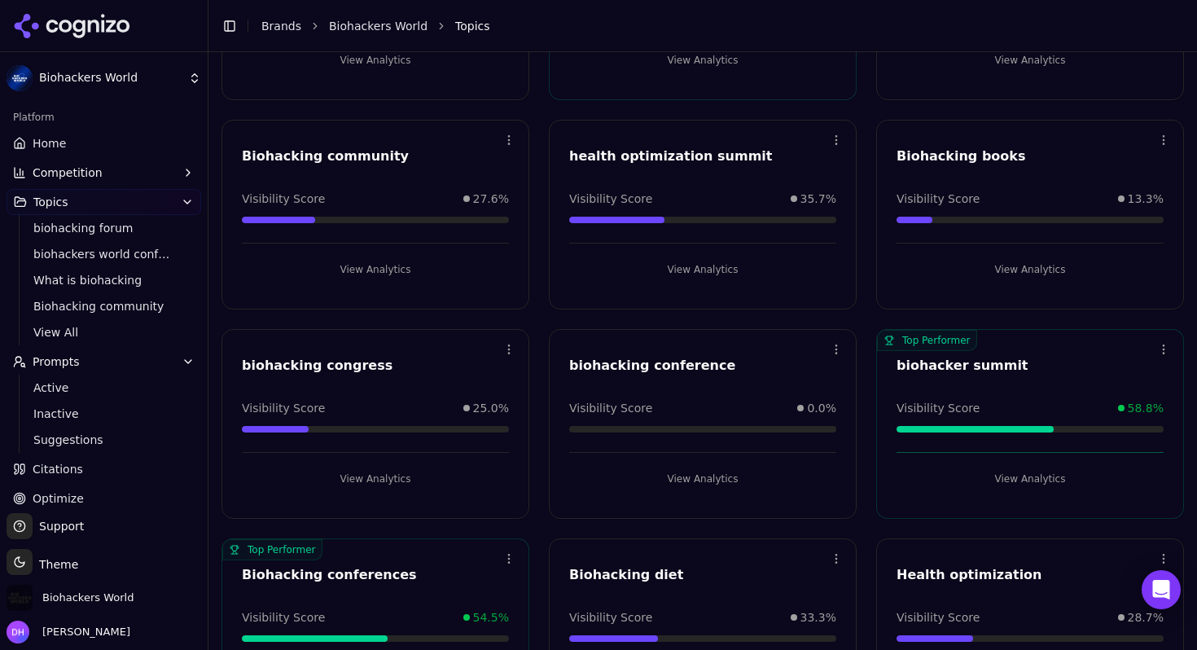
click at [388, 477] on button "View Analytics" at bounding box center [375, 479] width 267 height 26
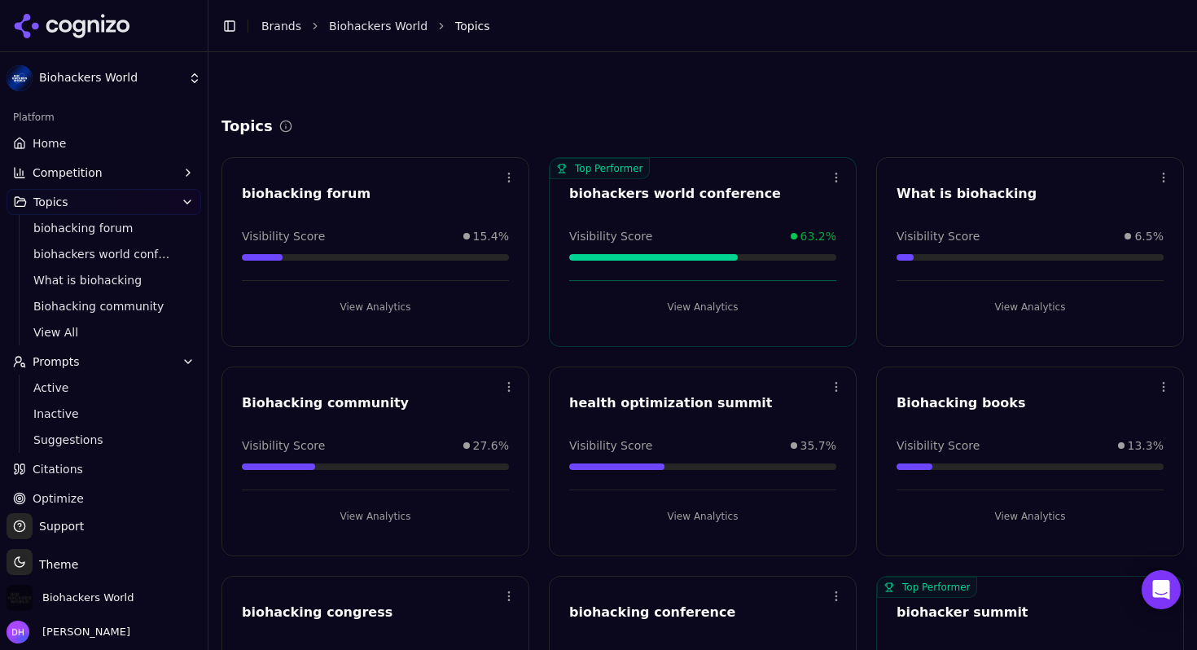
scroll to position [247, 0]
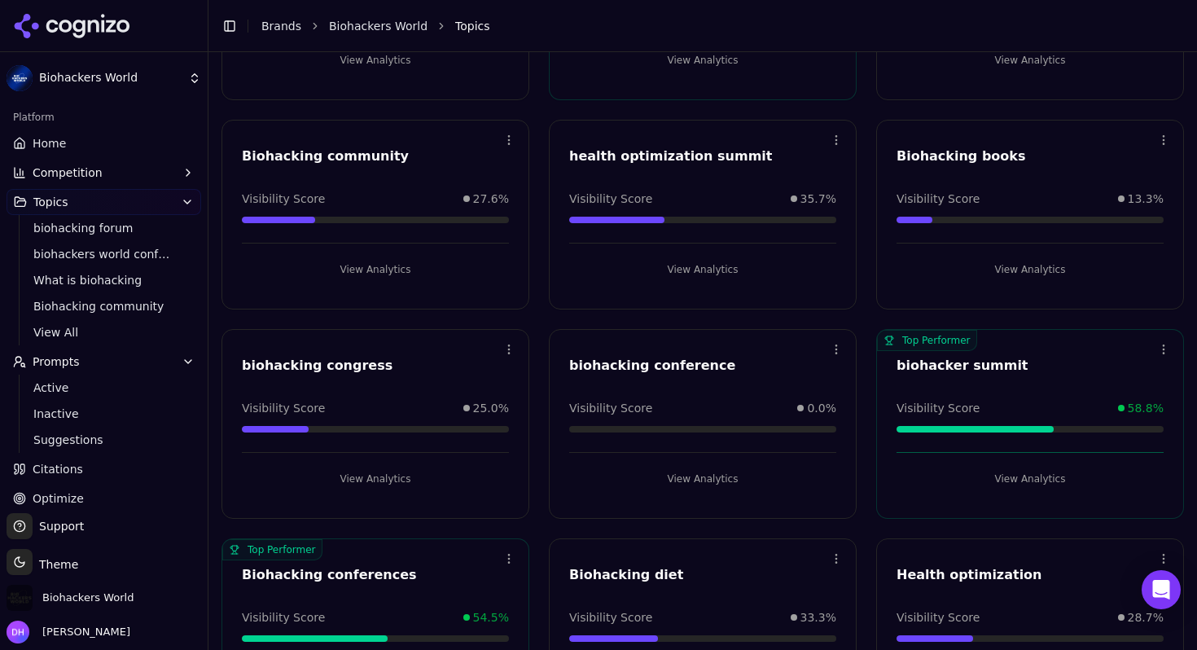
click at [704, 479] on button "View Analytics" at bounding box center [702, 479] width 267 height 26
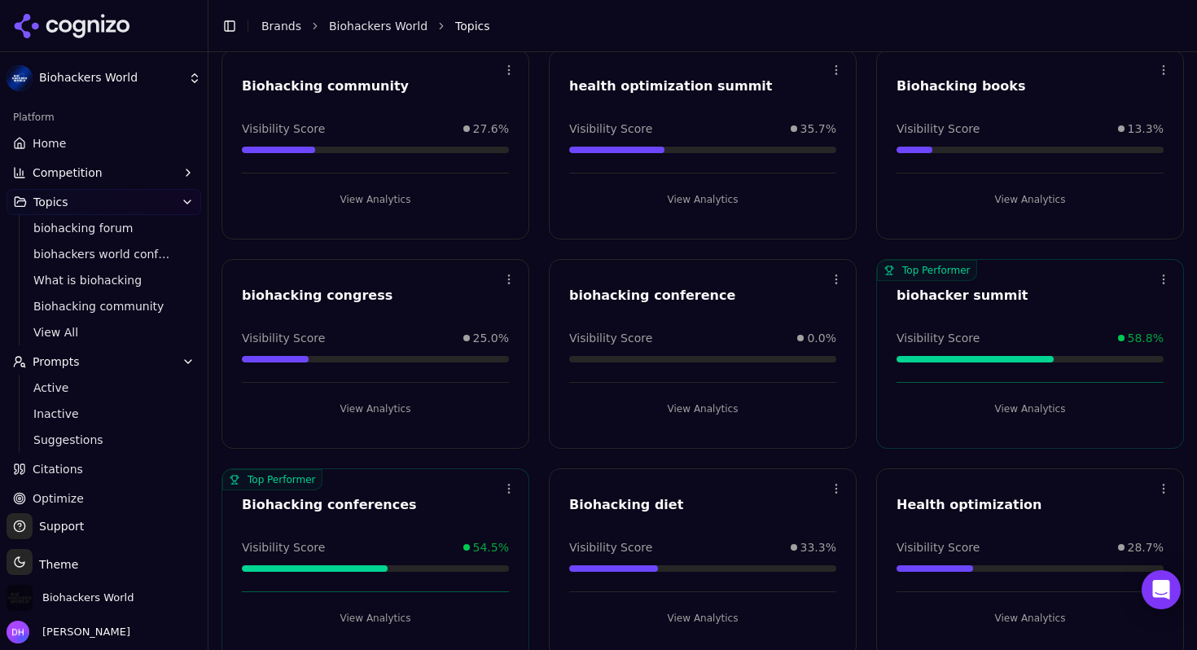
scroll to position [345, 0]
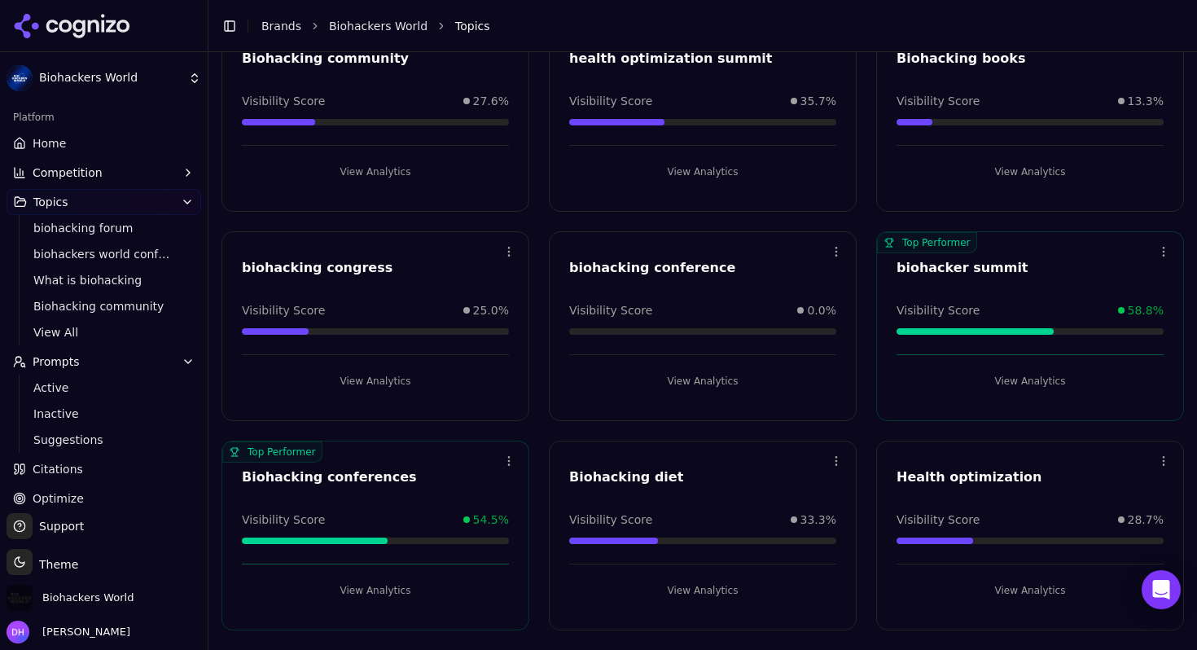
click at [987, 385] on button "View Analytics" at bounding box center [1030, 381] width 267 height 26
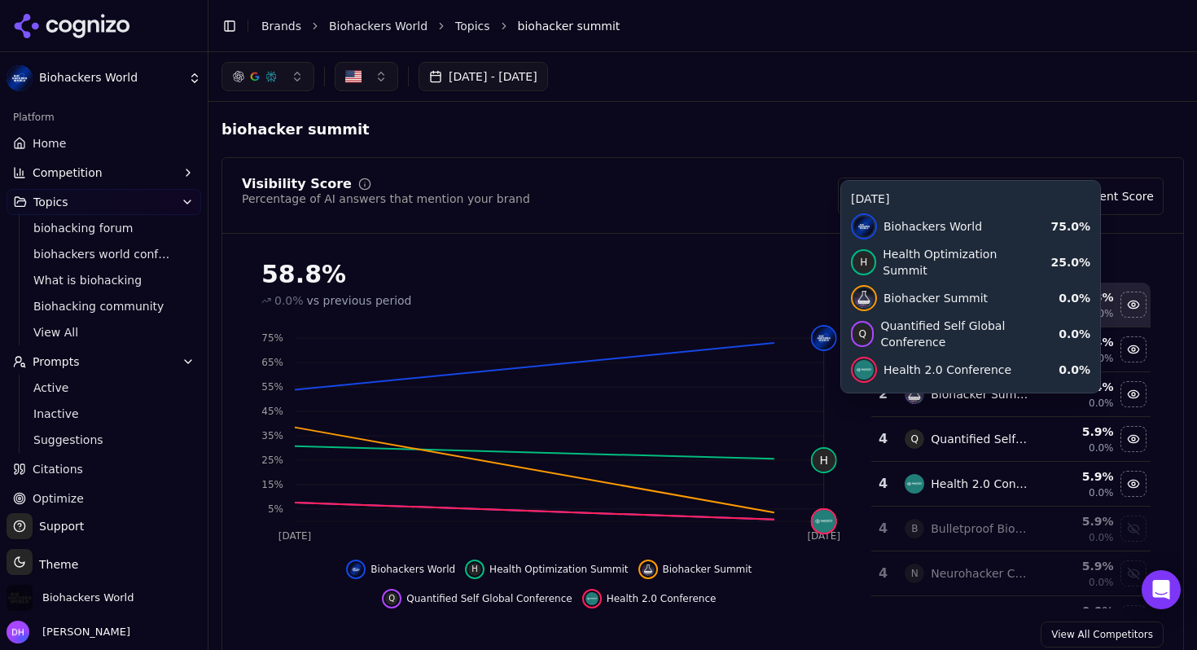
scroll to position [59, 0]
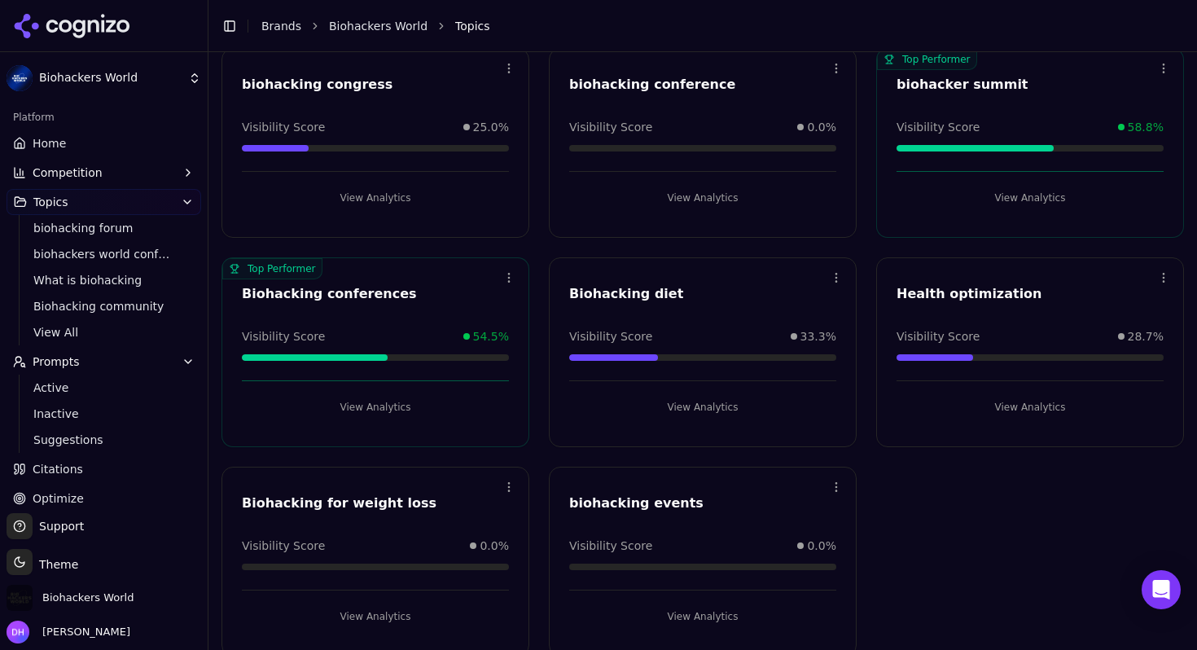
scroll to position [547, 0]
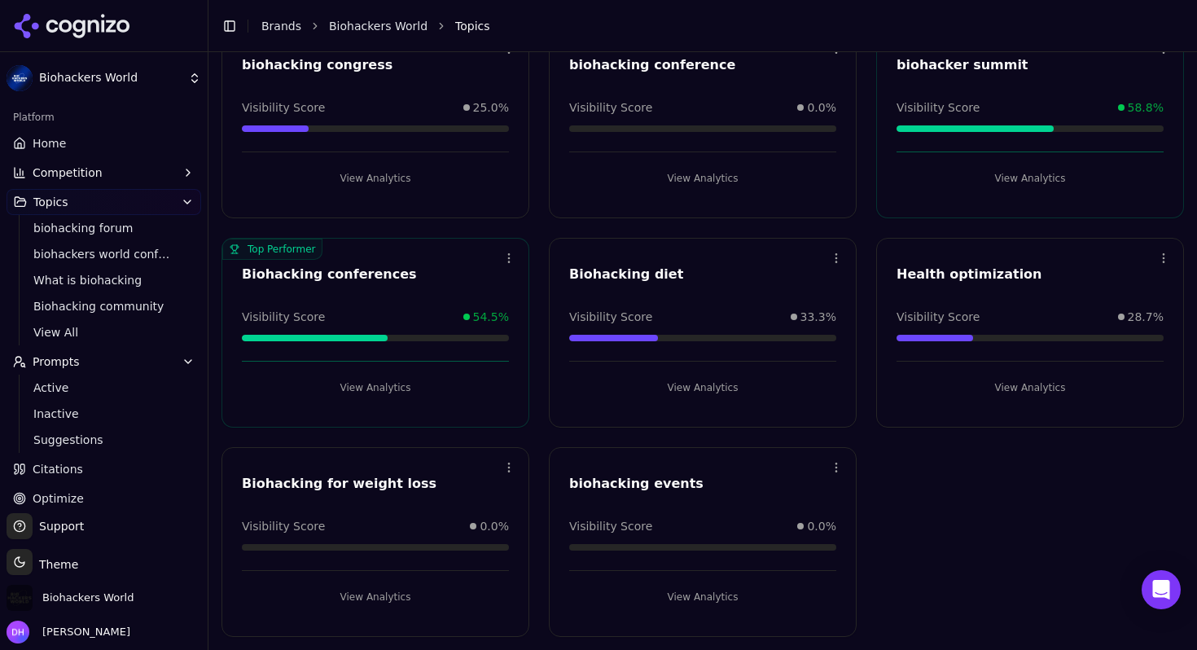
click at [992, 390] on button "View Analytics" at bounding box center [1030, 388] width 267 height 26
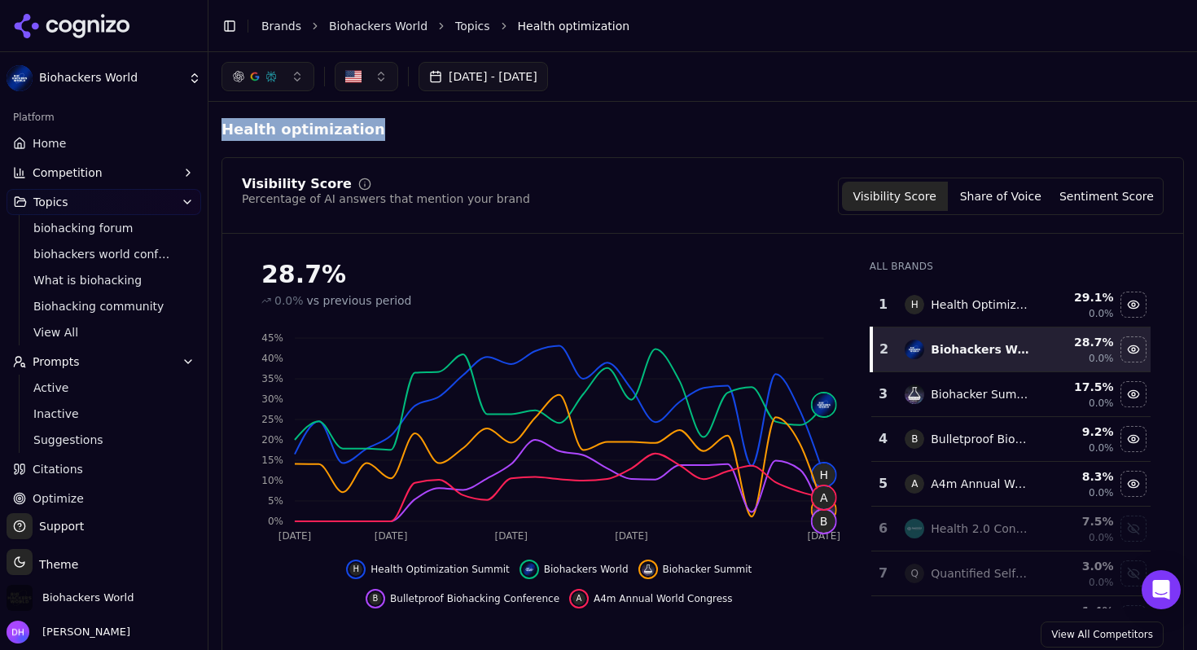
drag, startPoint x: 216, startPoint y: 131, endPoint x: 354, endPoint y: 132, distance: 137.7
copy span "Health optimization"
click at [429, 116] on div "Health optimization" at bounding box center [703, 129] width 963 height 29
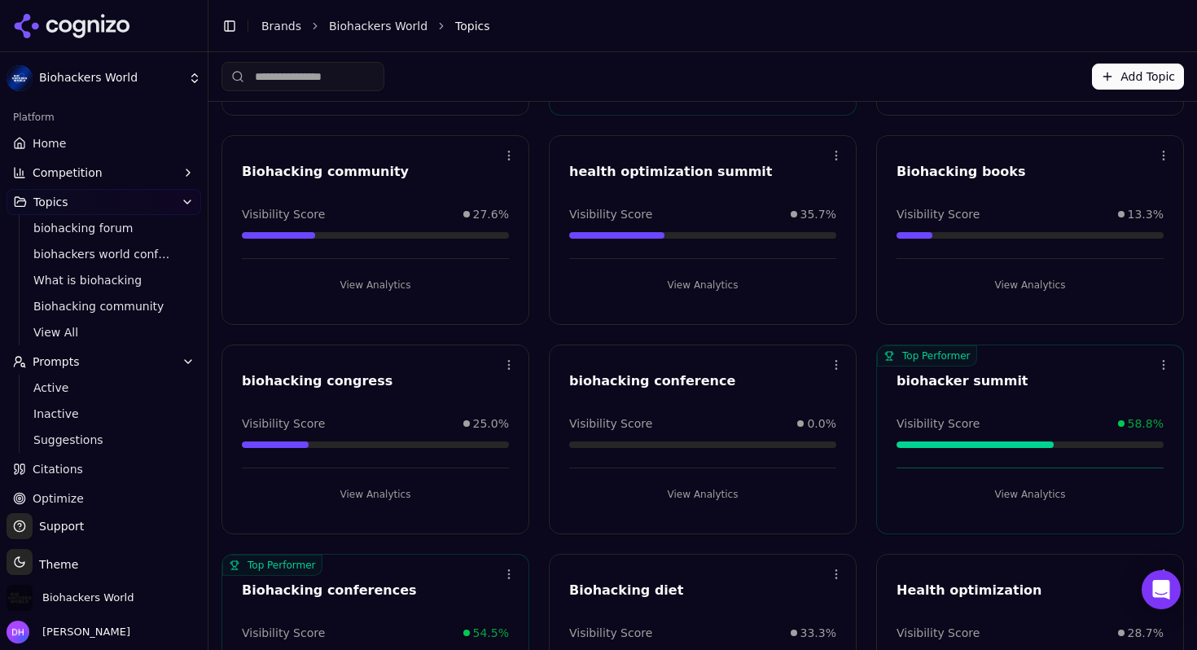
scroll to position [222, 0]
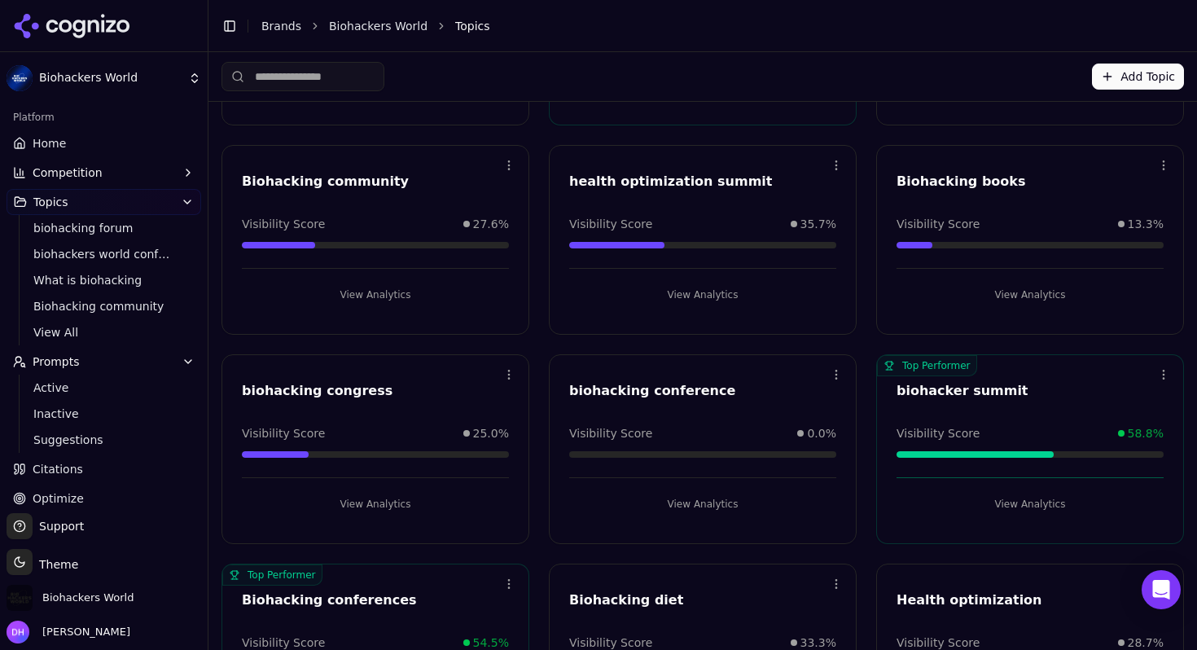
click at [1052, 292] on button "View Analytics" at bounding box center [1030, 295] width 267 height 26
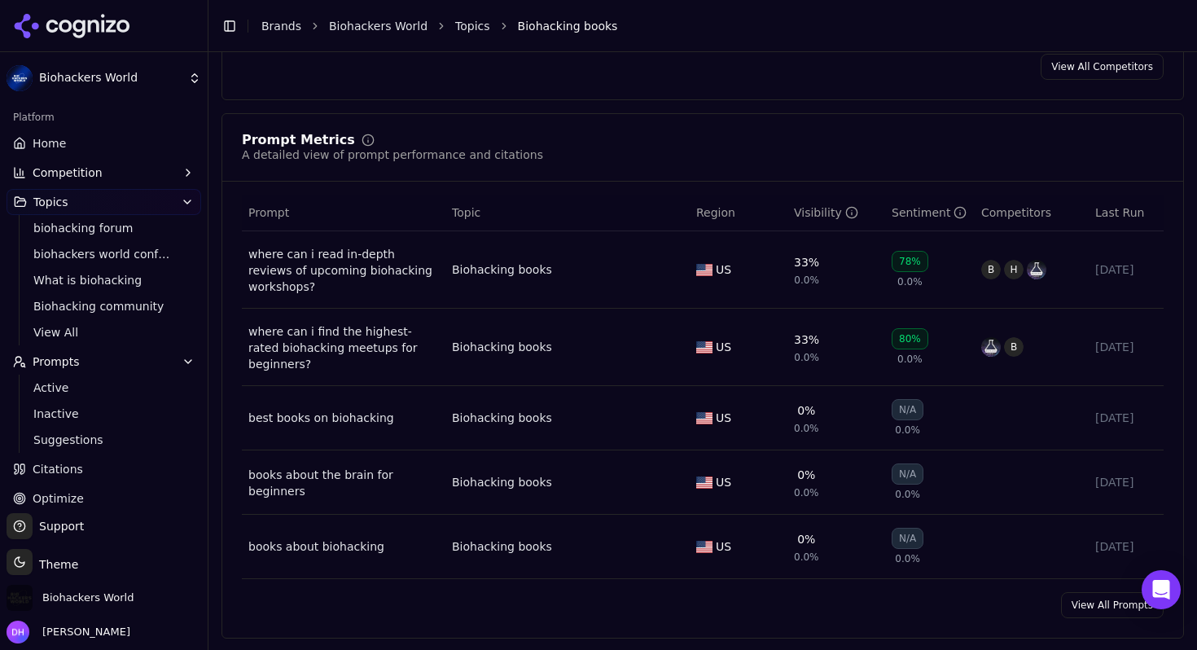
scroll to position [578, 0]
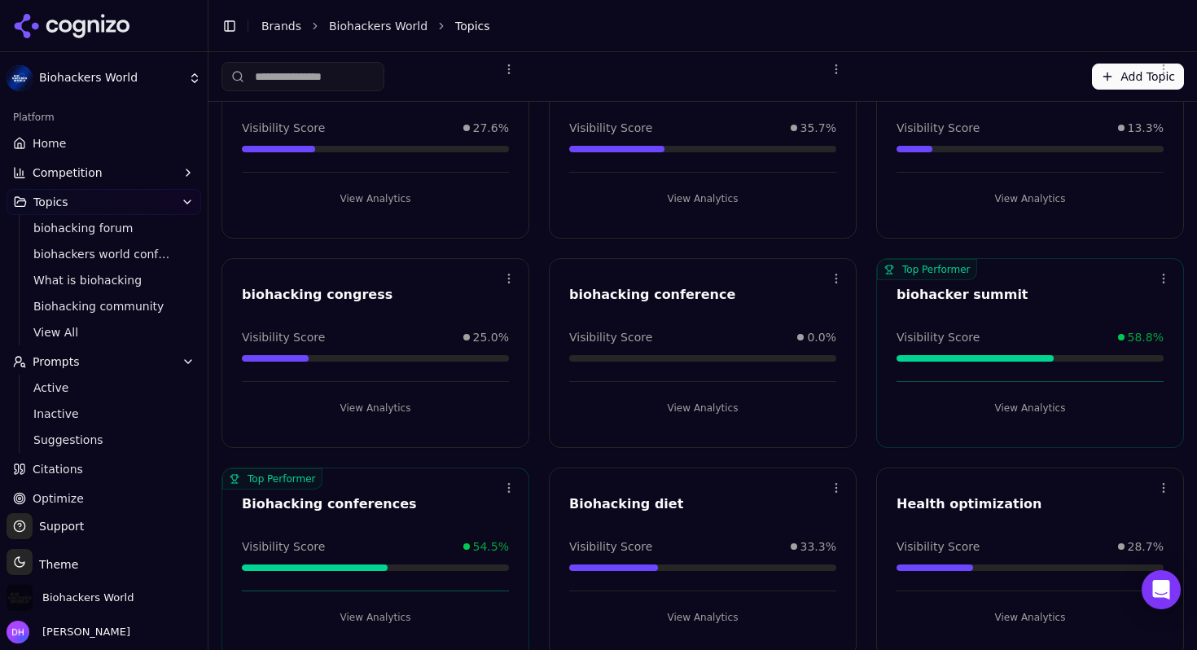
scroll to position [34, 0]
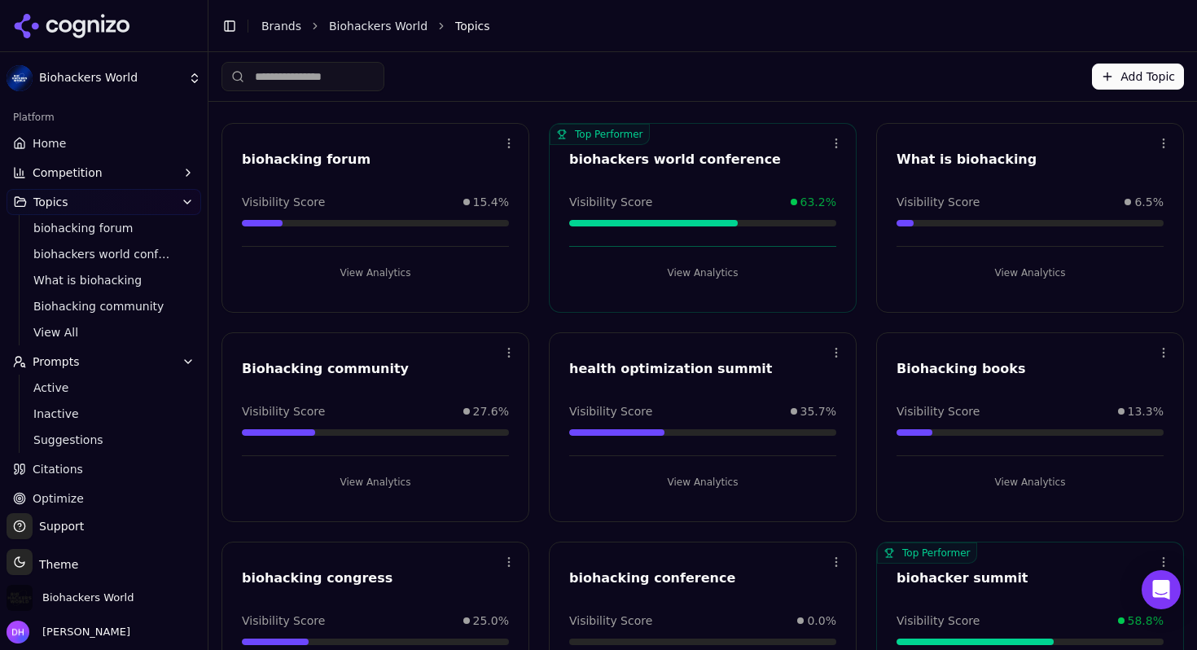
click at [1020, 267] on button "View Analytics" at bounding box center [1030, 273] width 267 height 26
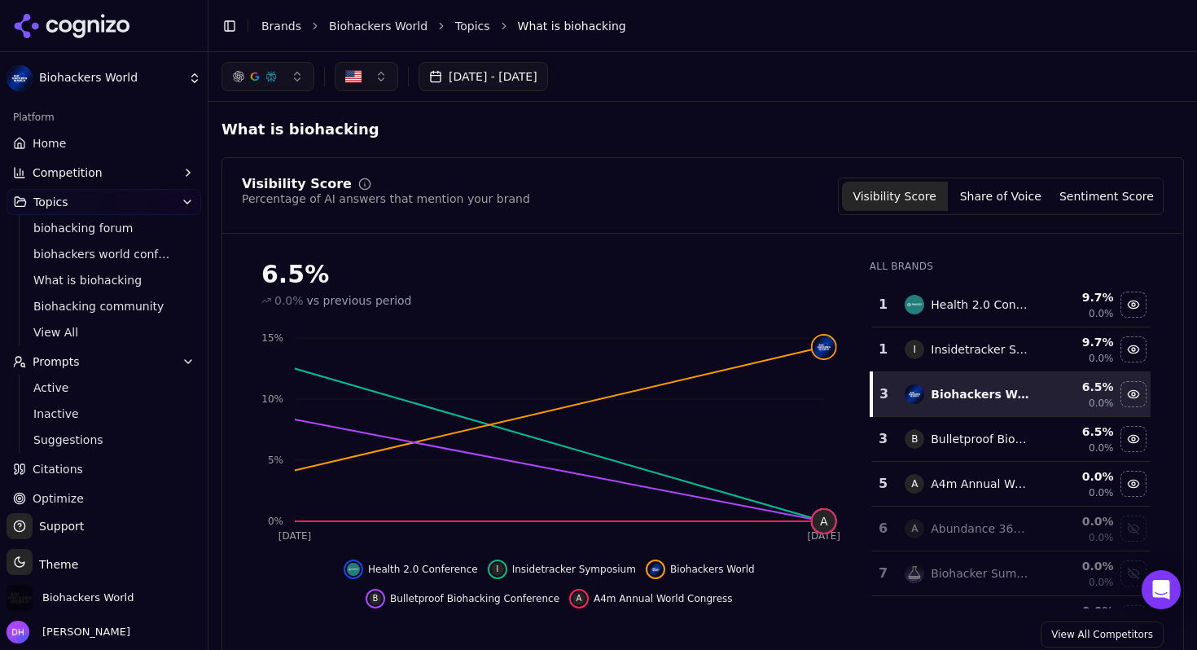
click at [90, 147] on link "Home" at bounding box center [104, 143] width 195 height 26
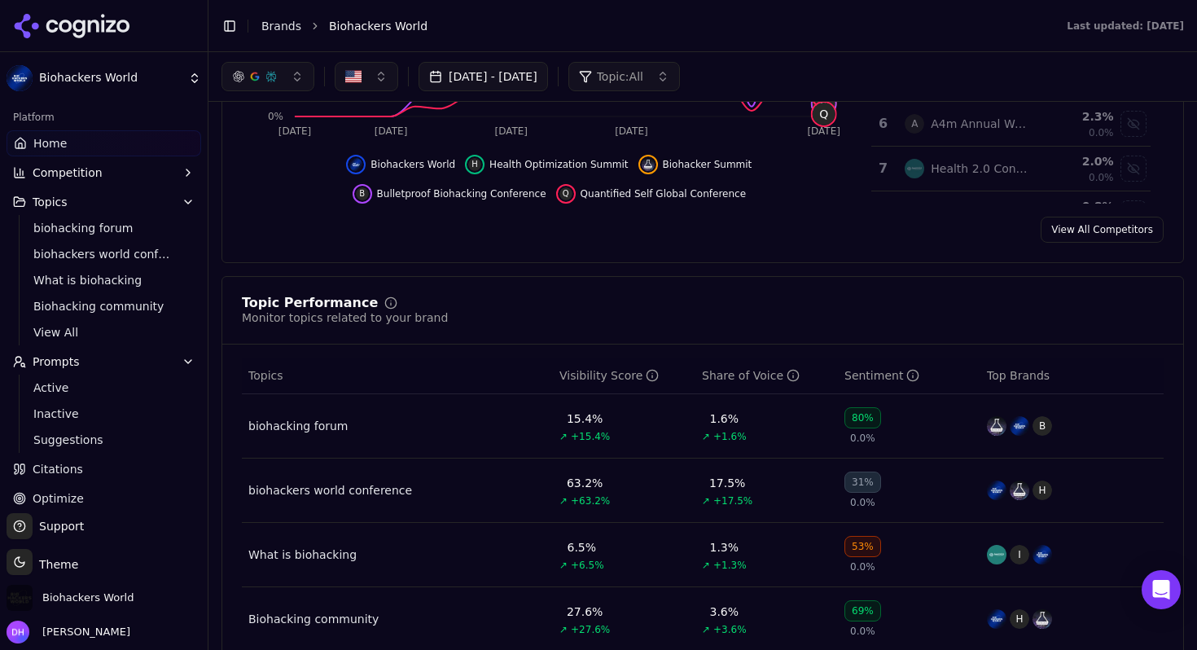
scroll to position [110, 0]
